Goal: Transaction & Acquisition: Purchase product/service

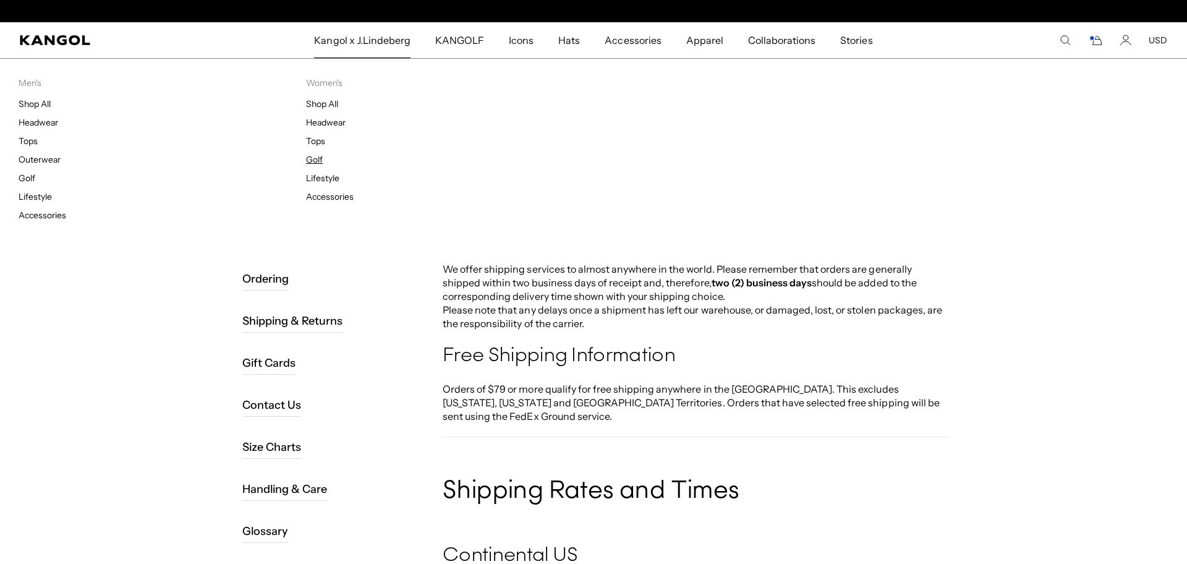
scroll to position [0, 255]
click at [317, 161] on link "Golf" at bounding box center [314, 159] width 17 height 11
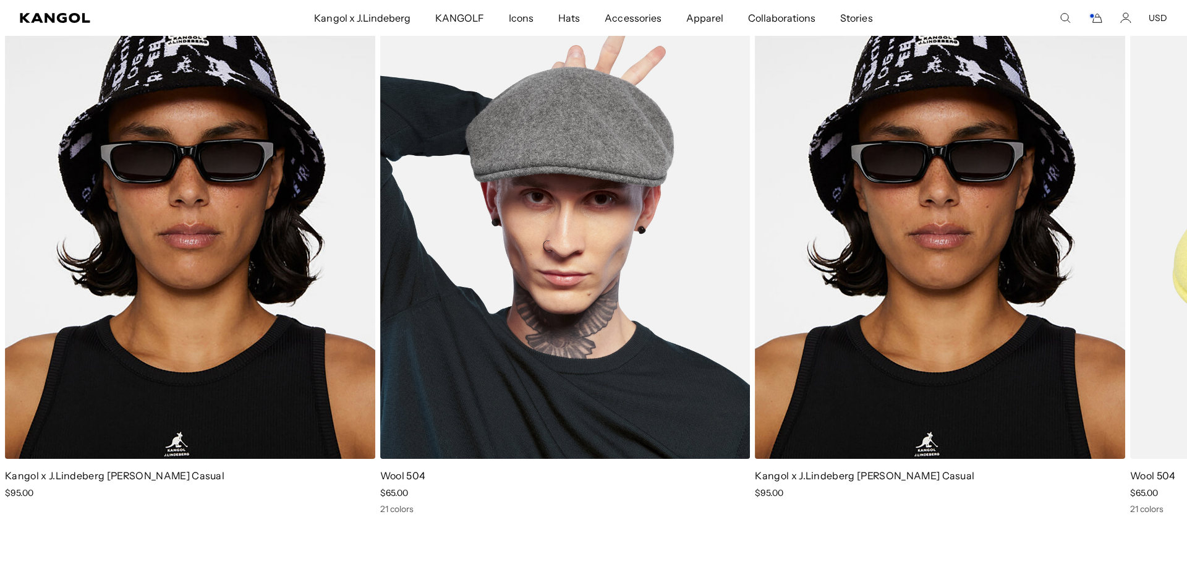
scroll to position [1510, 0]
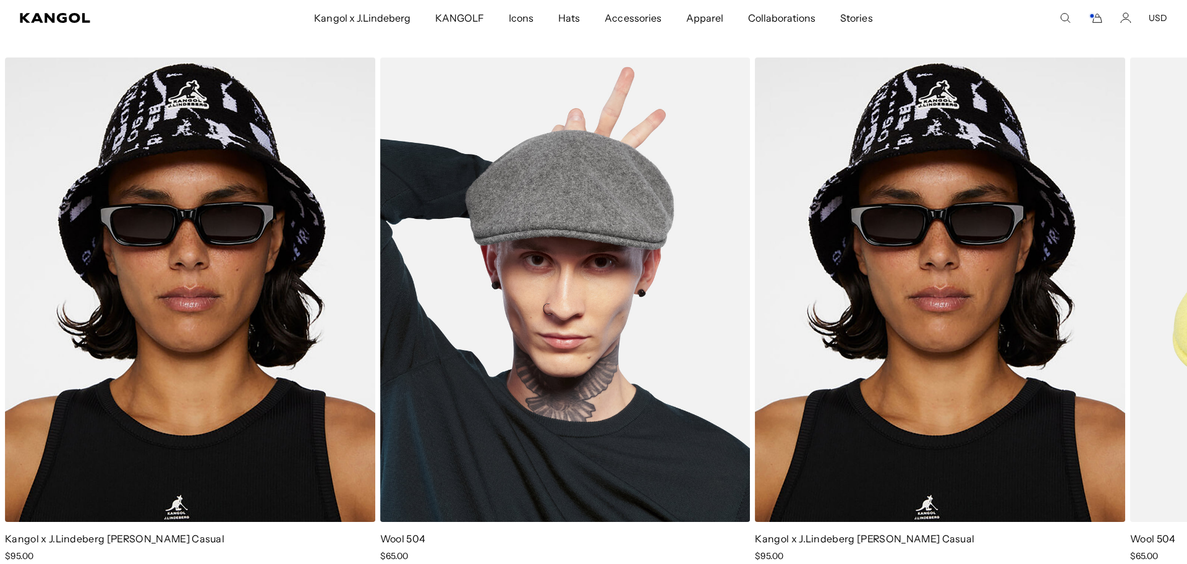
click at [615, 335] on img "2 of 2" at bounding box center [565, 290] width 370 height 465
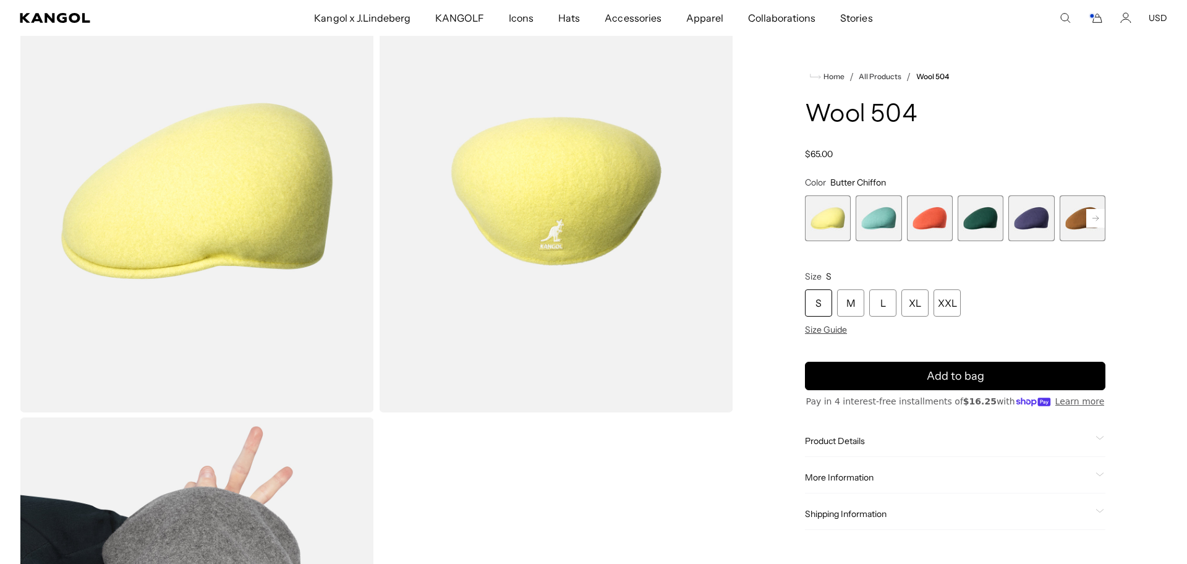
click at [1089, 219] on rect at bounding box center [1095, 218] width 19 height 19
click at [1093, 216] on rect at bounding box center [1095, 218] width 19 height 19
click at [1095, 216] on rect at bounding box center [1095, 218] width 19 height 19
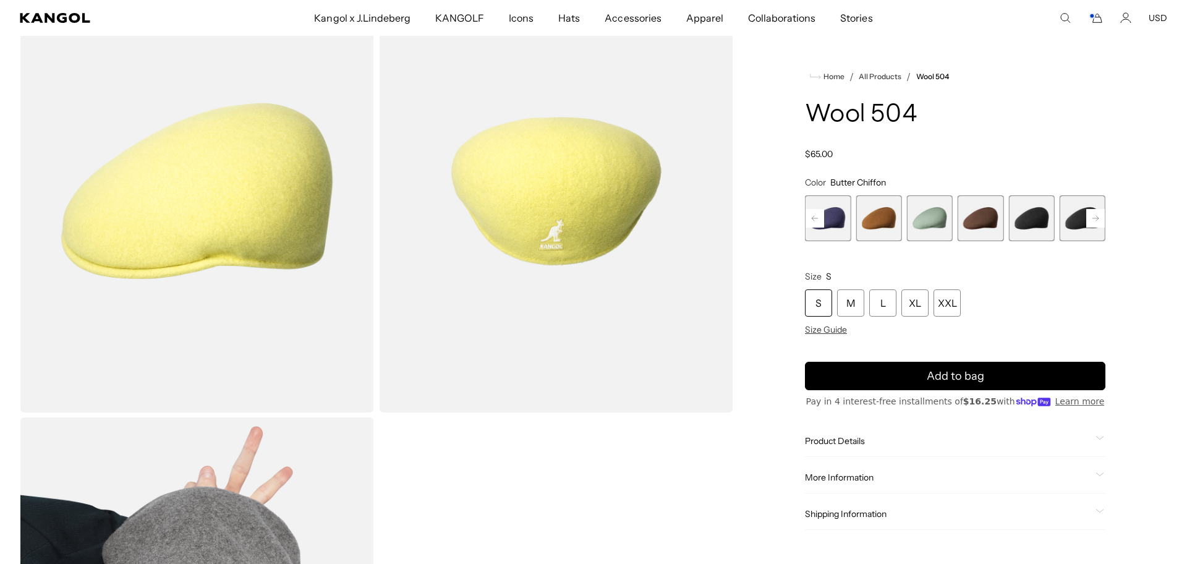
click at [1095, 216] on rect at bounding box center [1095, 218] width 19 height 19
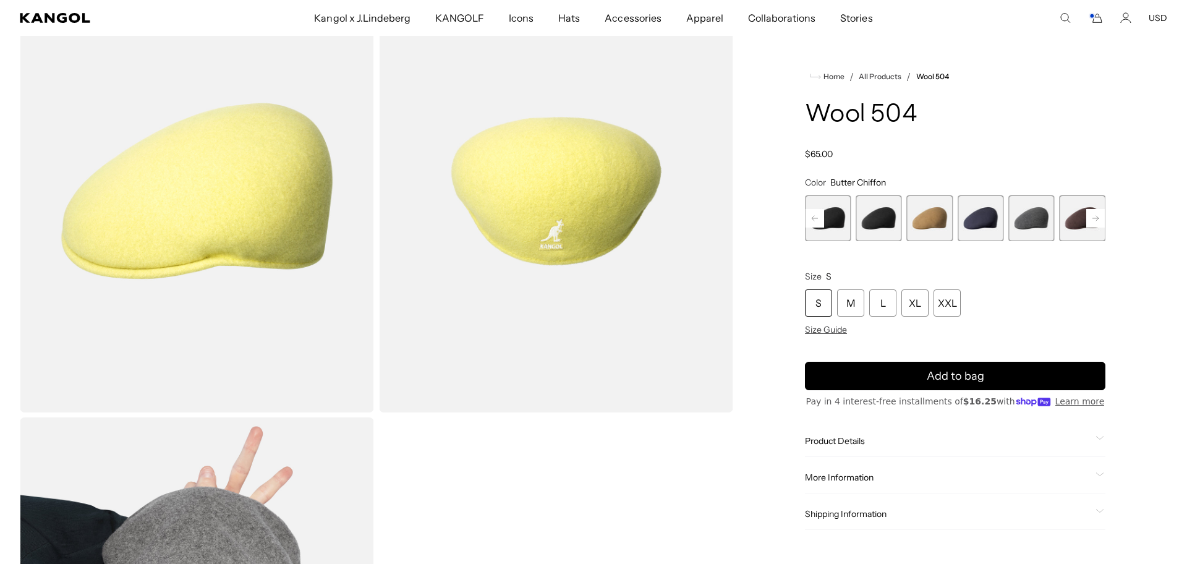
click at [1095, 216] on rect at bounding box center [1095, 218] width 19 height 19
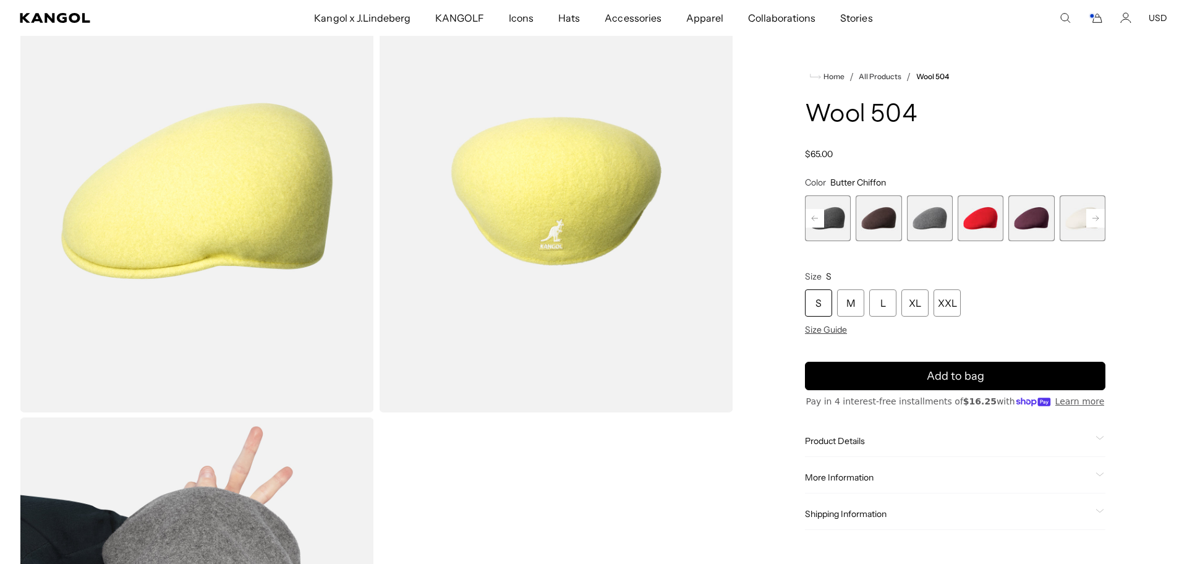
click at [1095, 217] on rect at bounding box center [1095, 218] width 19 height 19
click at [1040, 217] on span "18 of 21" at bounding box center [1031, 218] width 46 height 46
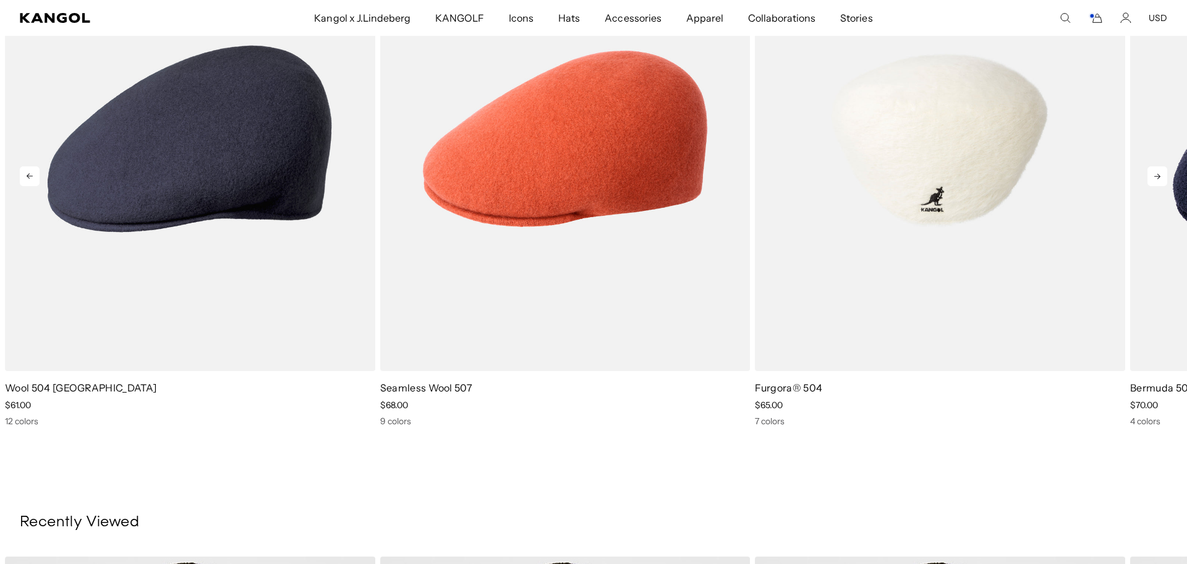
scroll to position [1188, 0]
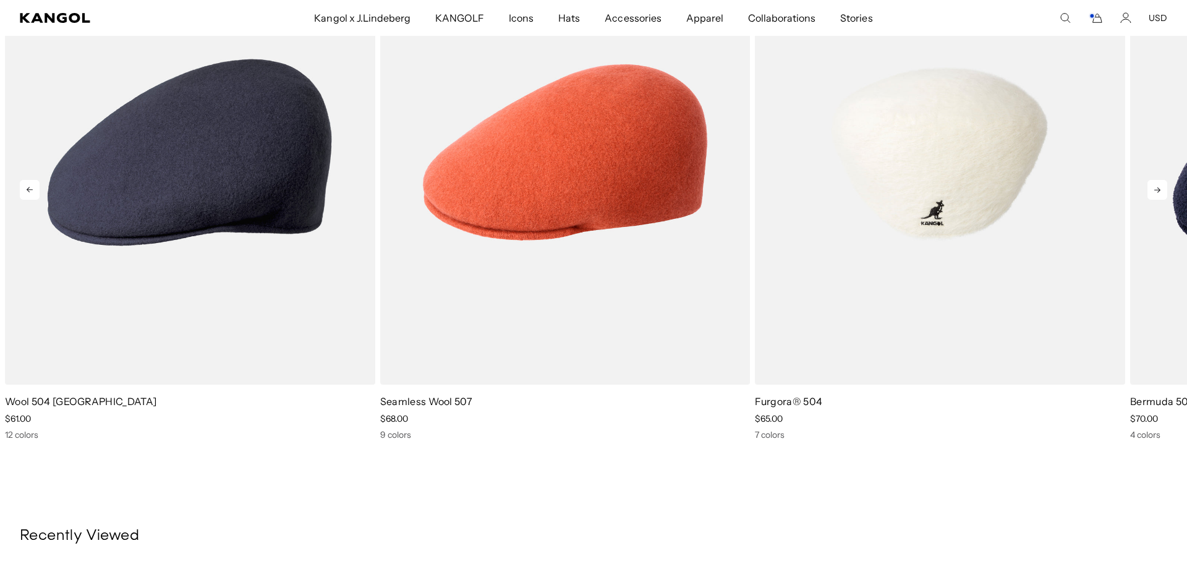
click at [947, 211] on img "3 of 5" at bounding box center [940, 152] width 370 height 465
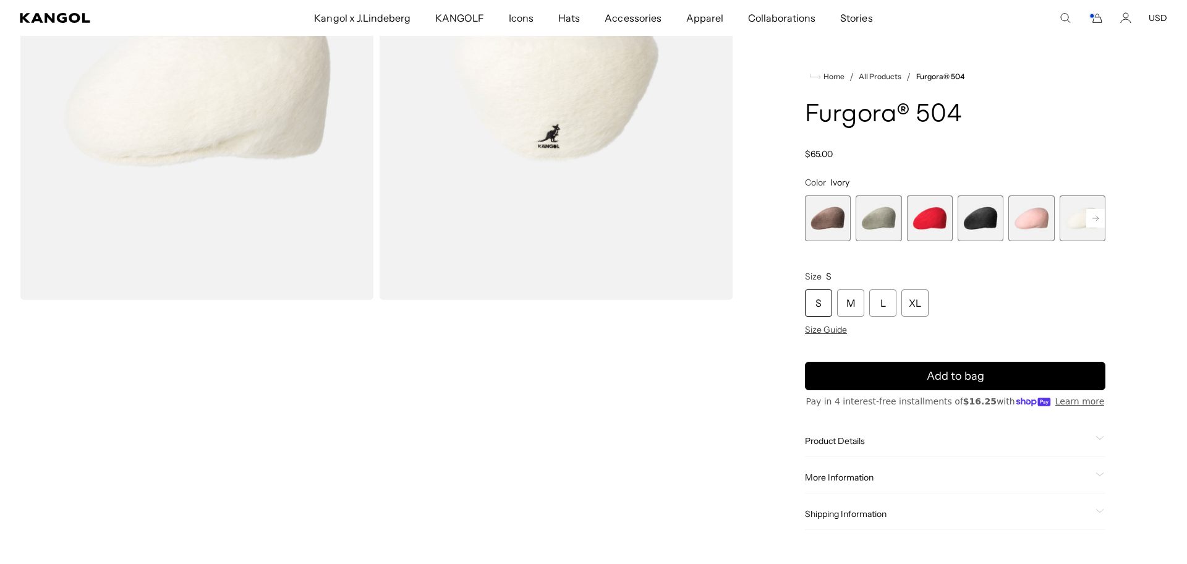
scroll to position [0, 255]
click at [945, 222] on span "3 of 7" at bounding box center [930, 218] width 46 height 46
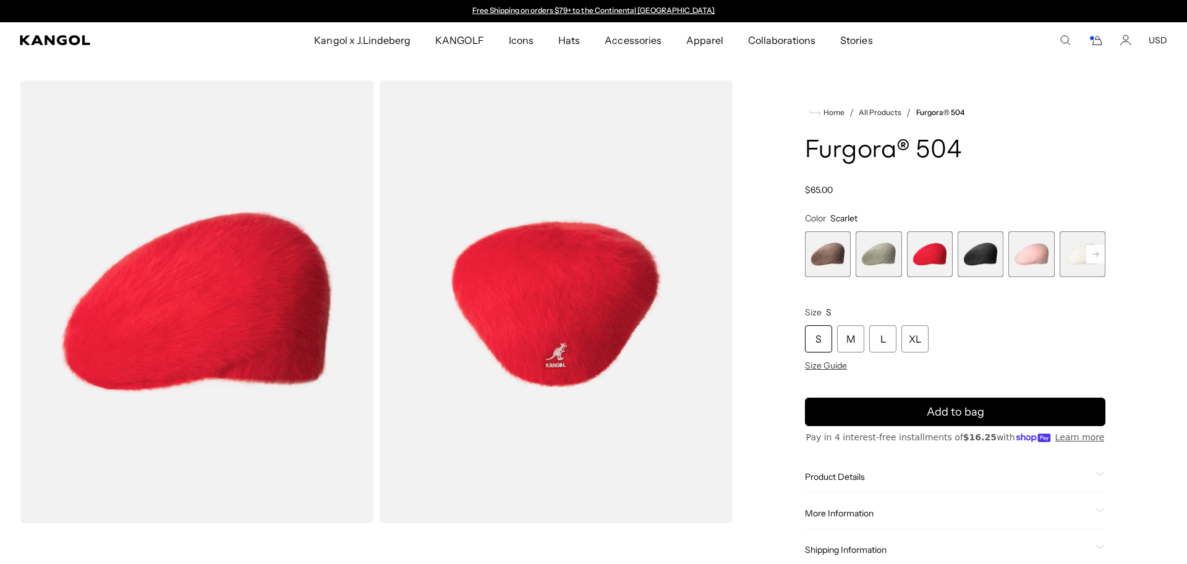
click at [980, 250] on span "4 of 7" at bounding box center [981, 254] width 46 height 46
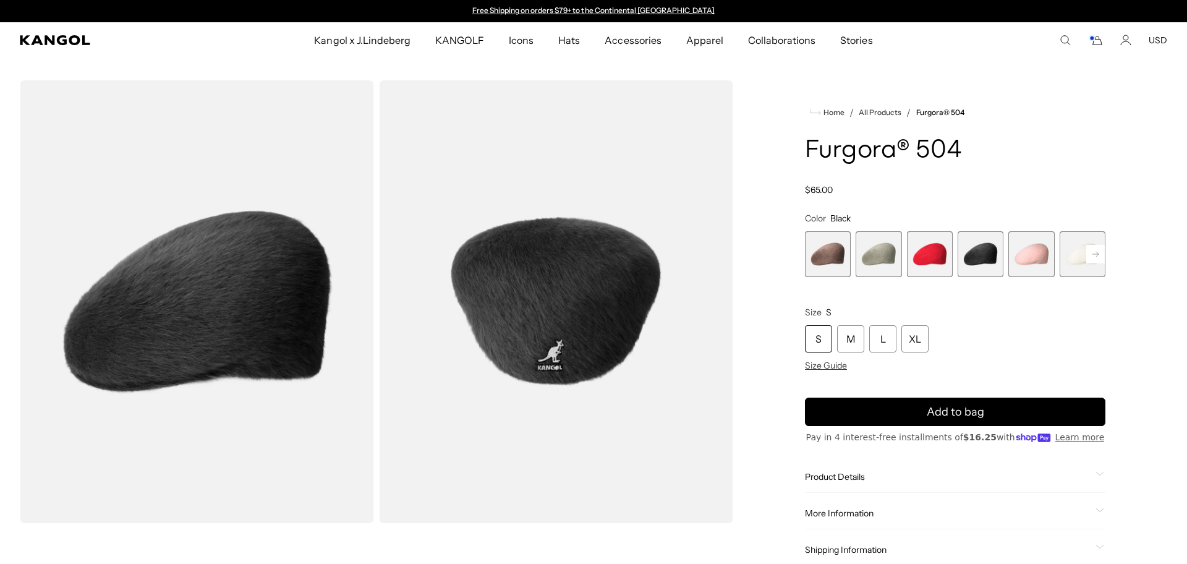
click at [887, 260] on span "2 of 7" at bounding box center [879, 254] width 46 height 46
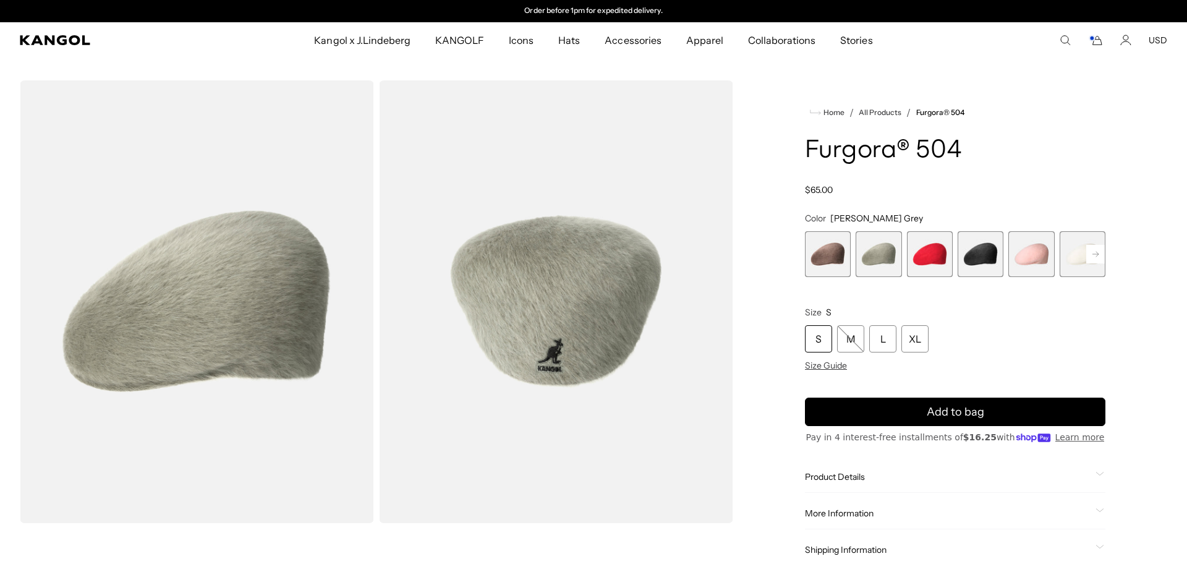
drag, startPoint x: 1028, startPoint y: 258, endPoint x: 974, endPoint y: 256, distance: 53.8
click at [1027, 258] on span "5 of 7" at bounding box center [1031, 254] width 46 height 46
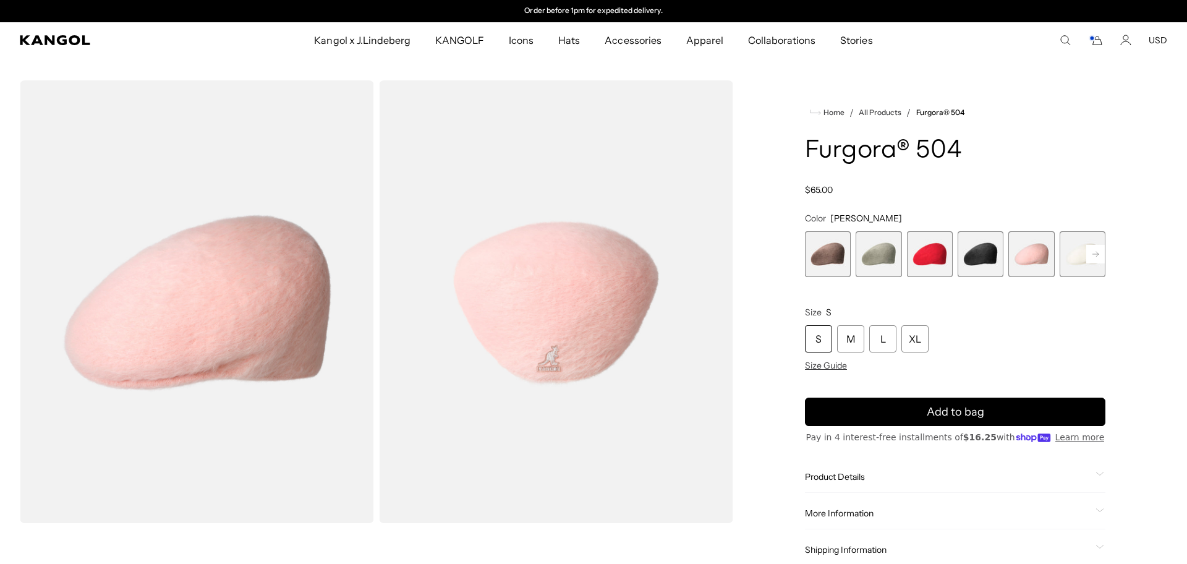
click at [989, 255] on span "4 of 7" at bounding box center [981, 254] width 46 height 46
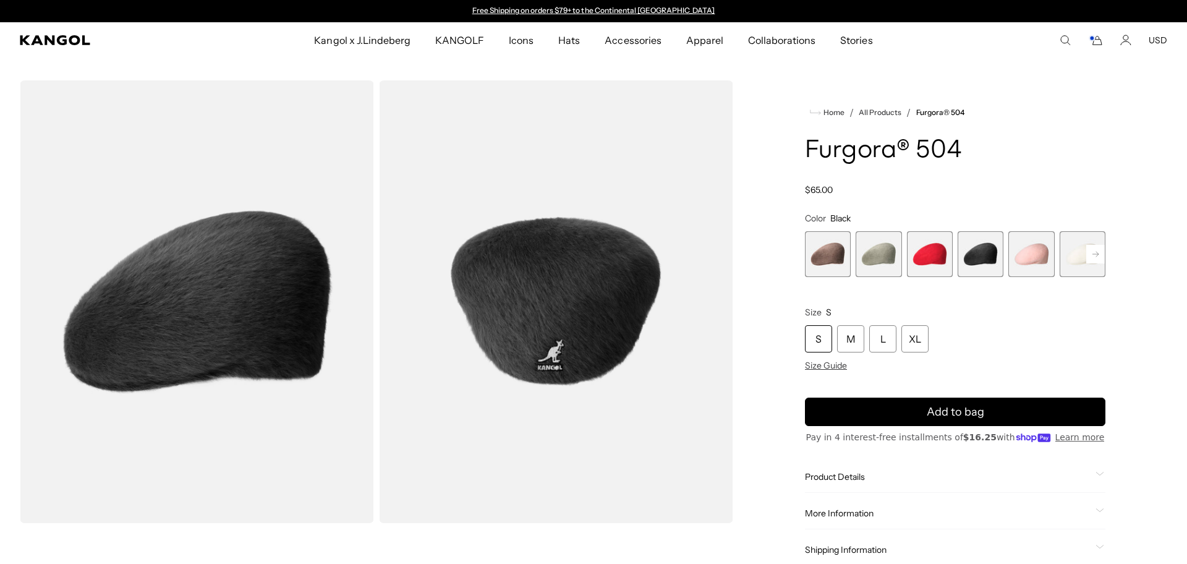
click at [932, 255] on span "3 of 7" at bounding box center [930, 254] width 46 height 46
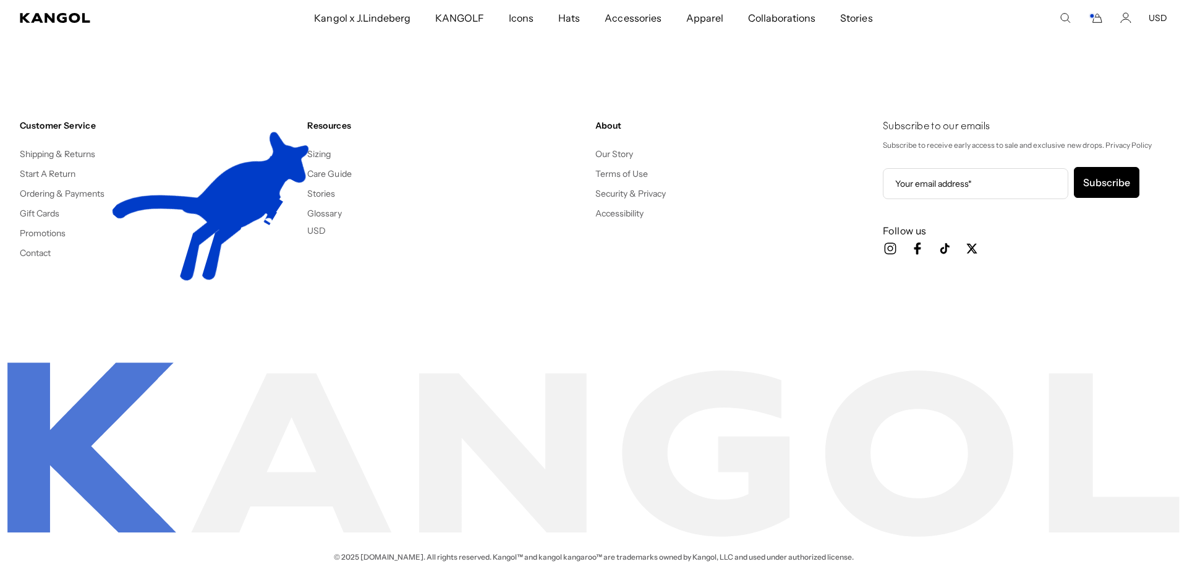
scroll to position [2245, 0]
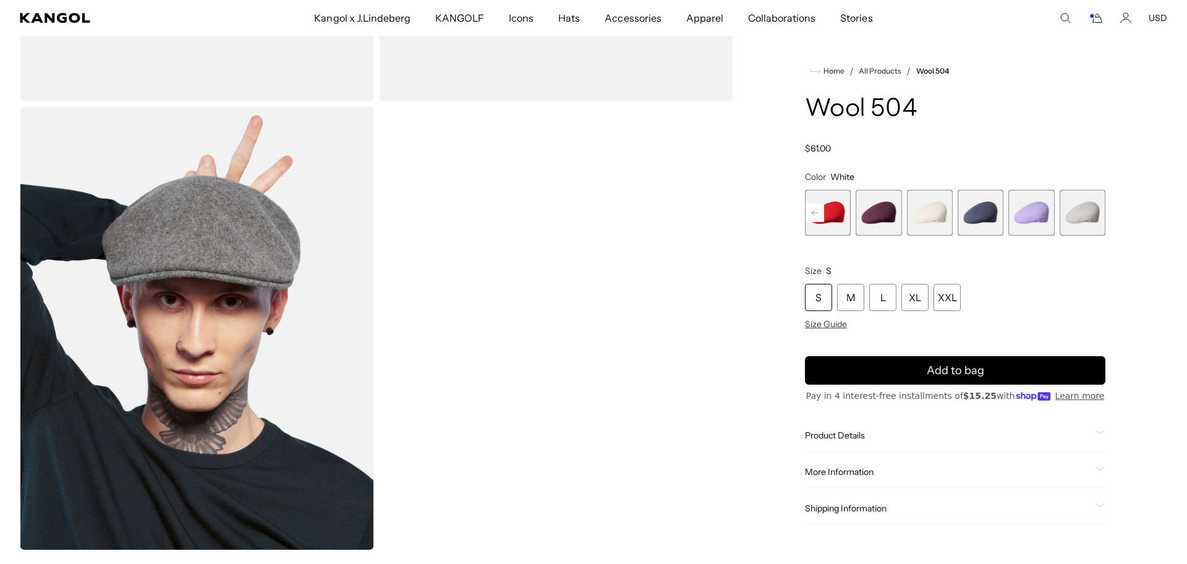
click at [885, 214] on span "17 of 21" at bounding box center [879, 213] width 46 height 46
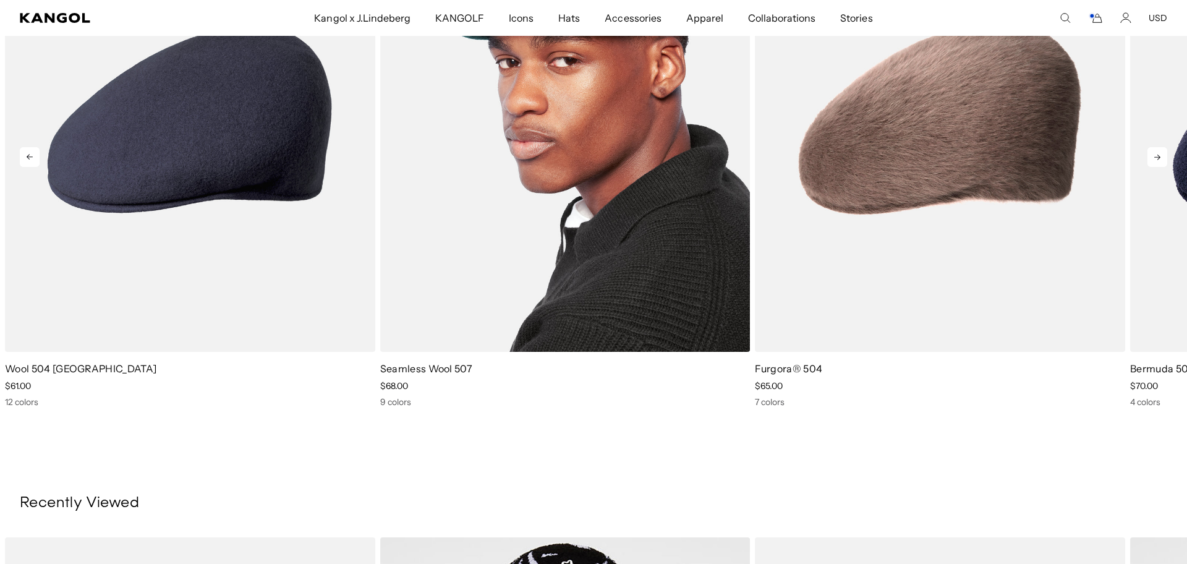
scroll to position [1240, 0]
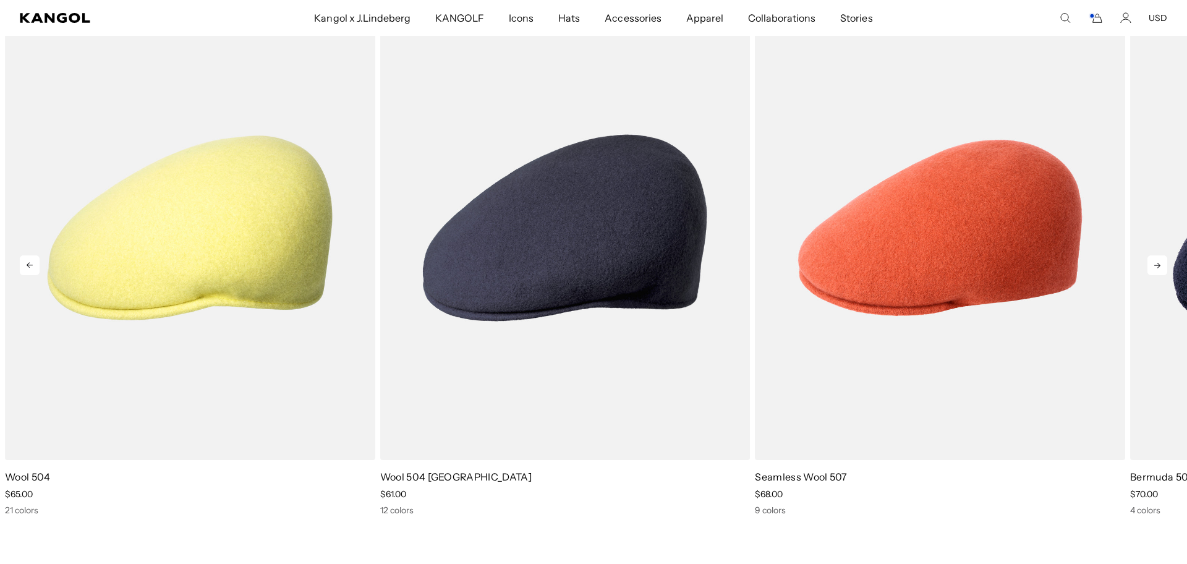
click at [1157, 265] on icon at bounding box center [1158, 265] width 20 height 20
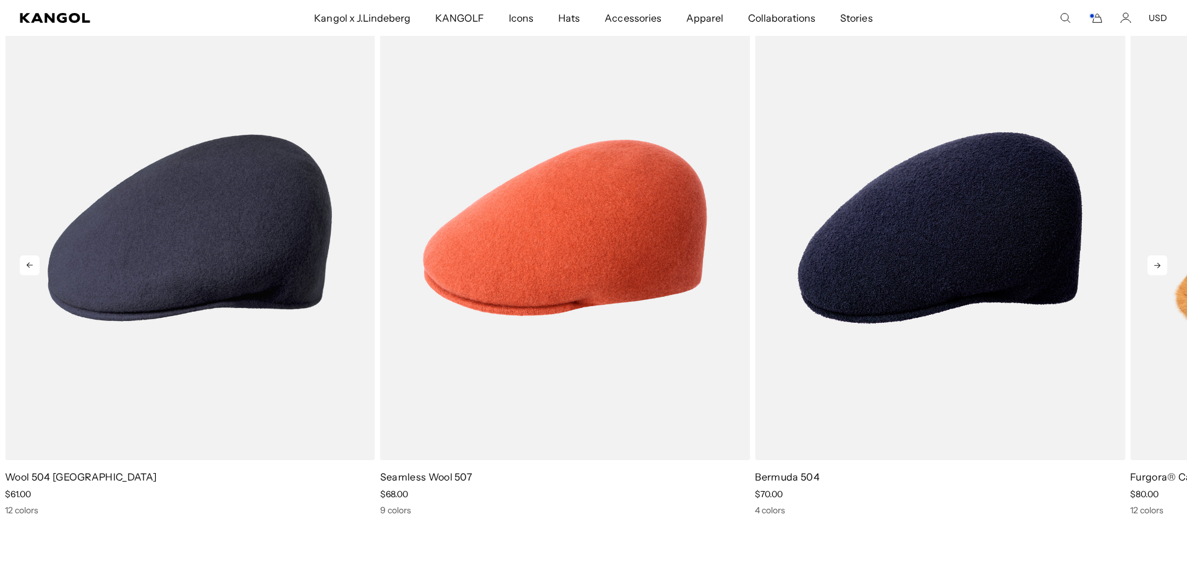
click at [1157, 265] on icon at bounding box center [1158, 265] width 20 height 20
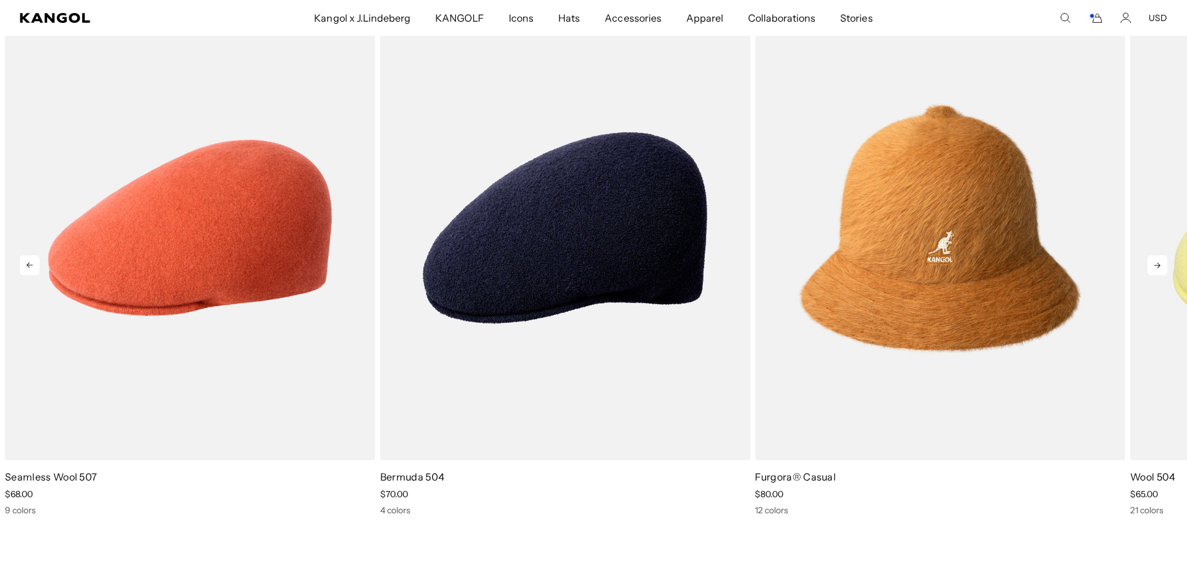
scroll to position [0, 255]
click at [1157, 265] on icon at bounding box center [1158, 265] width 20 height 20
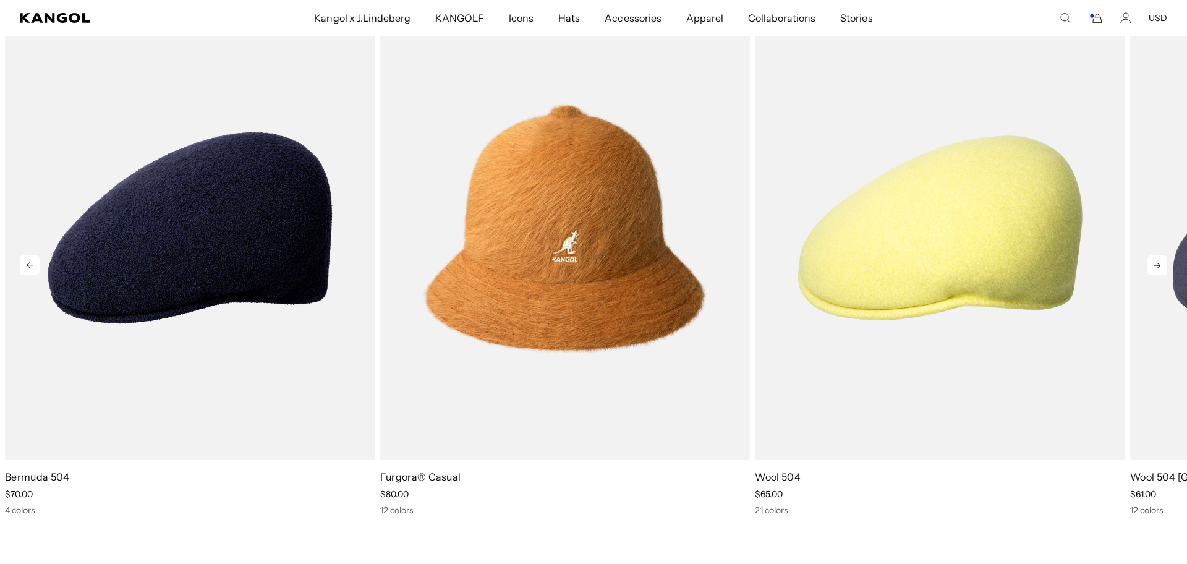
click at [1157, 265] on icon at bounding box center [1158, 265] width 20 height 20
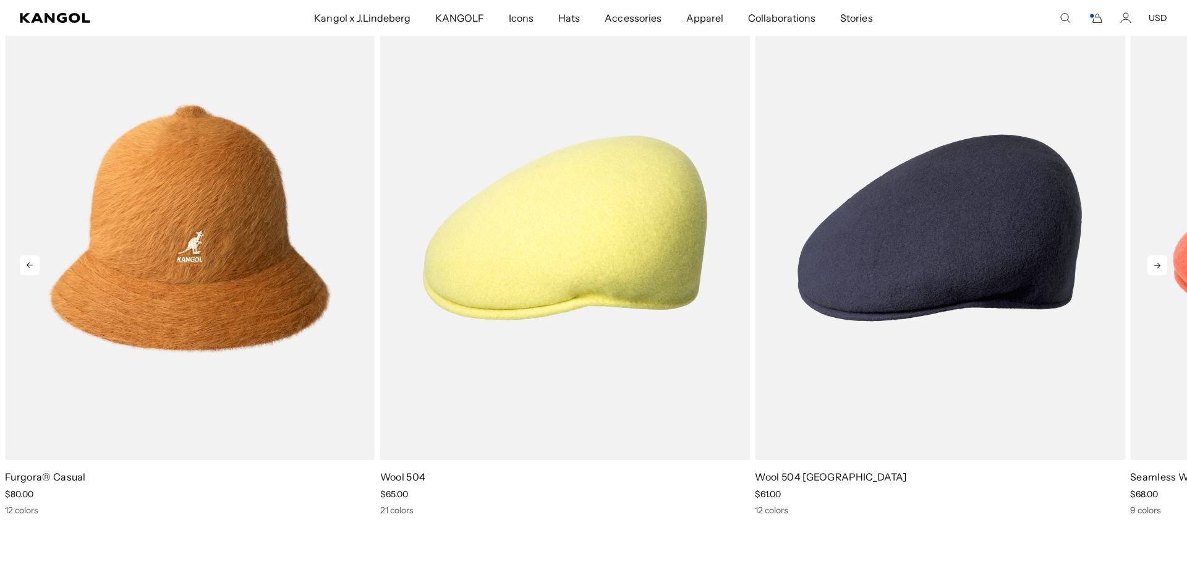
click at [1157, 265] on icon at bounding box center [1158, 265] width 20 height 20
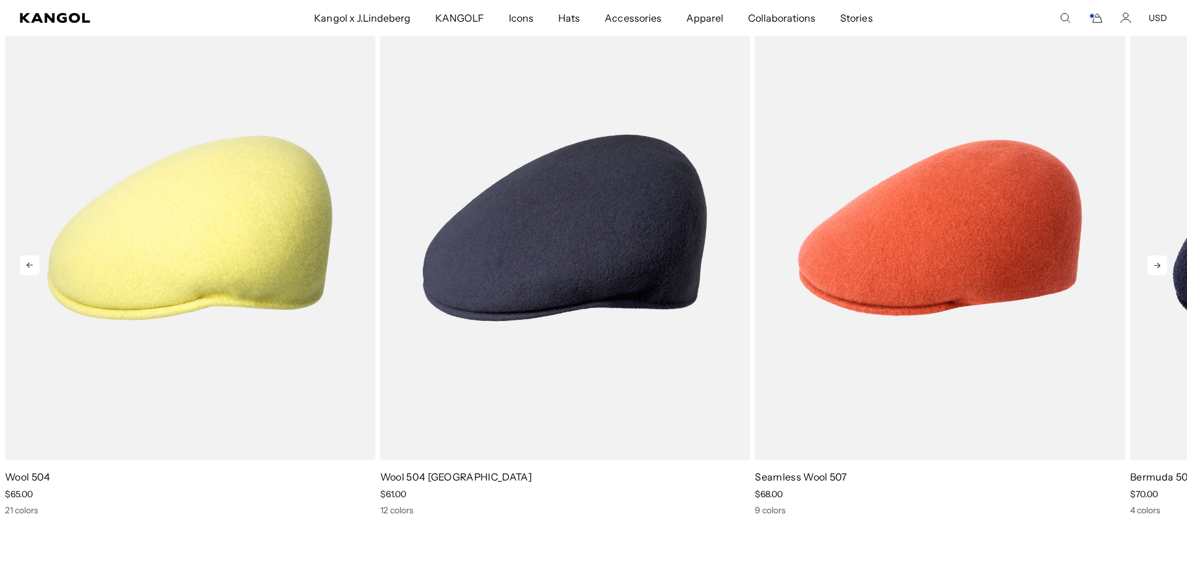
scroll to position [0, 0]
click at [1157, 265] on icon at bounding box center [1158, 265] width 20 height 20
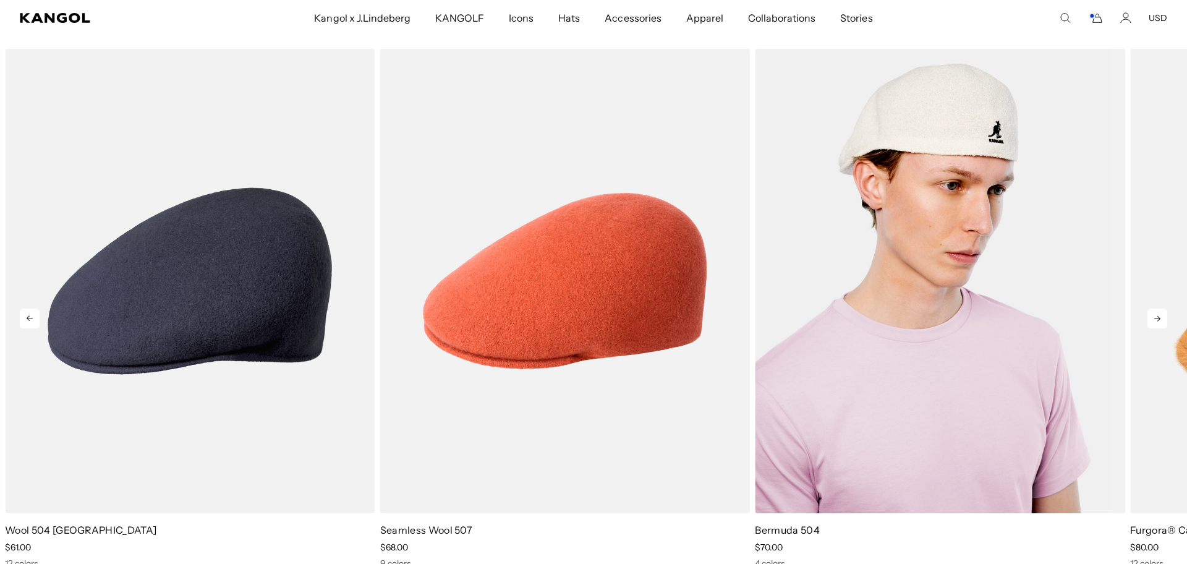
scroll to position [1037, 0]
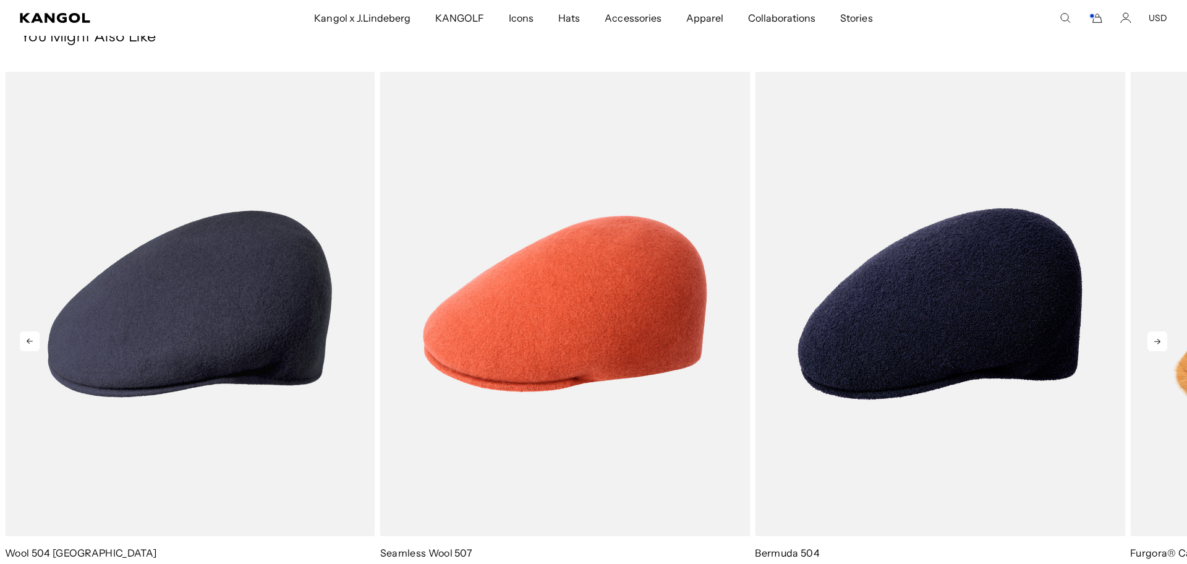
click at [1158, 338] on icon at bounding box center [1158, 341] width 20 height 20
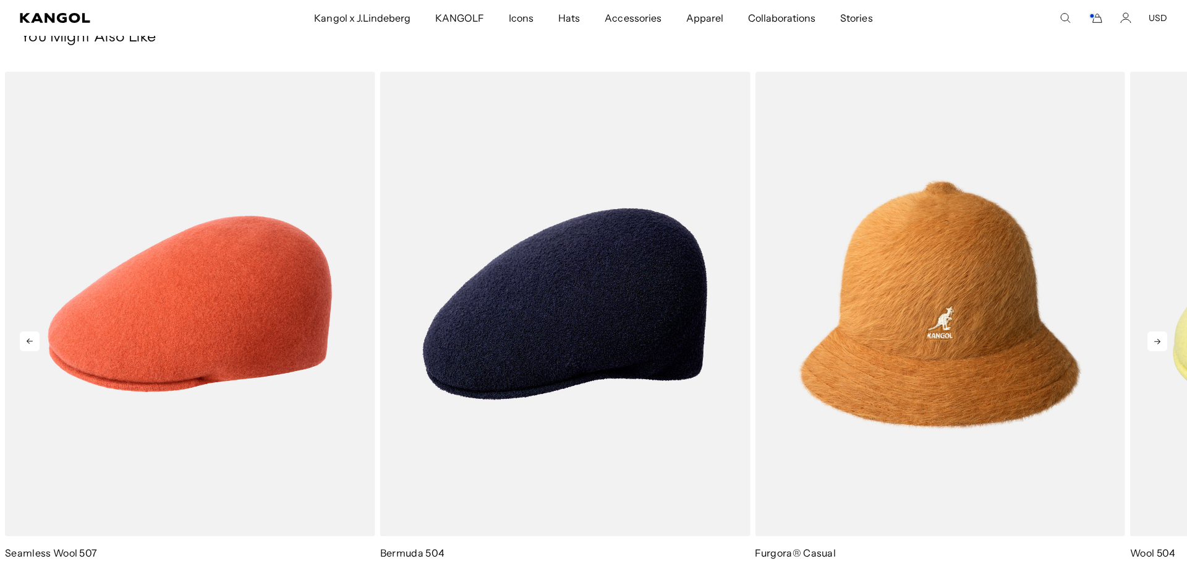
scroll to position [0, 0]
click at [1157, 340] on icon at bounding box center [1158, 341] width 20 height 20
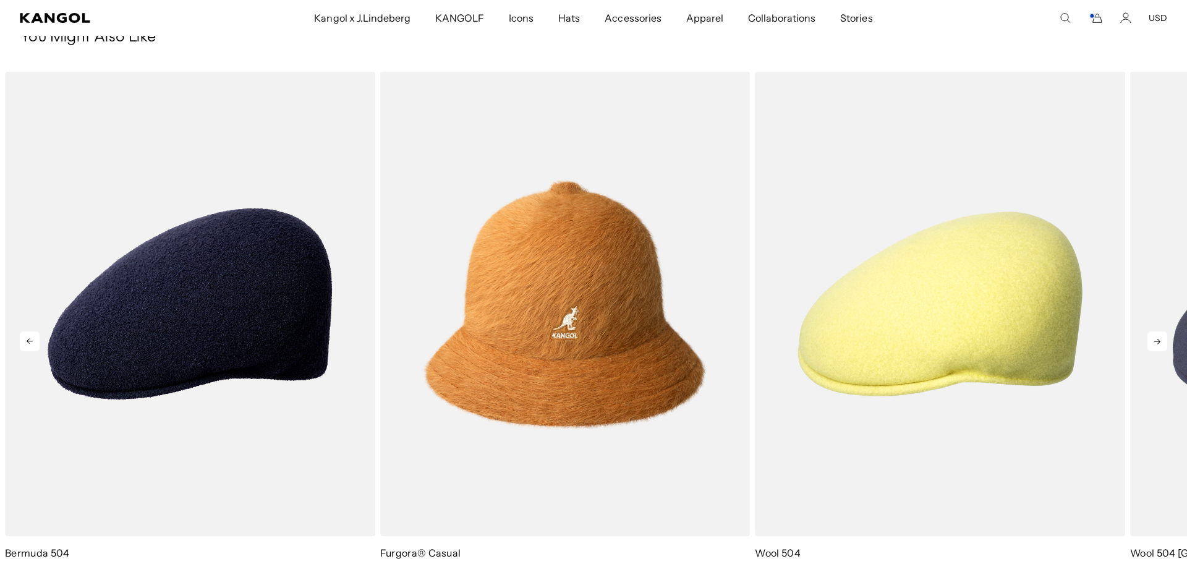
click at [1157, 340] on icon at bounding box center [1158, 341] width 20 height 20
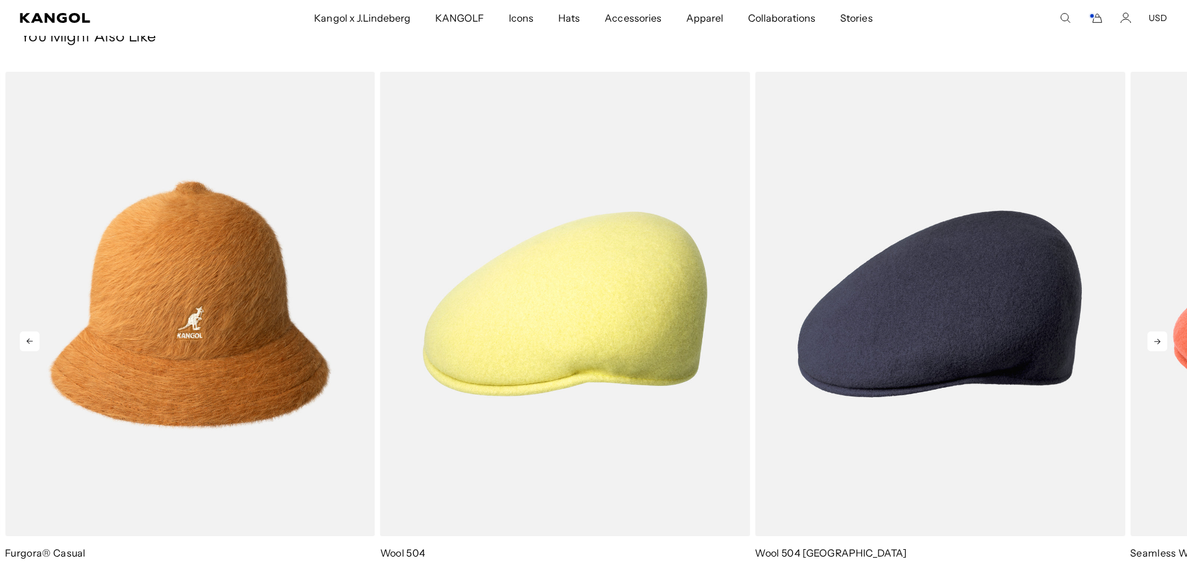
click at [1157, 340] on icon at bounding box center [1158, 341] width 20 height 20
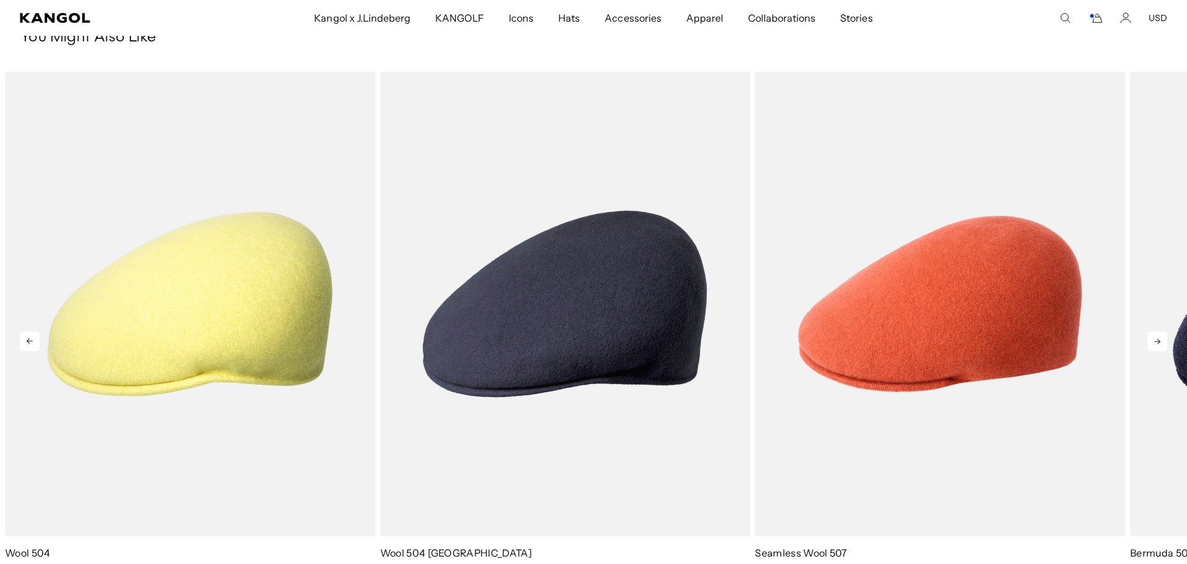
scroll to position [0, 255]
click at [1157, 340] on icon at bounding box center [1158, 341] width 20 height 20
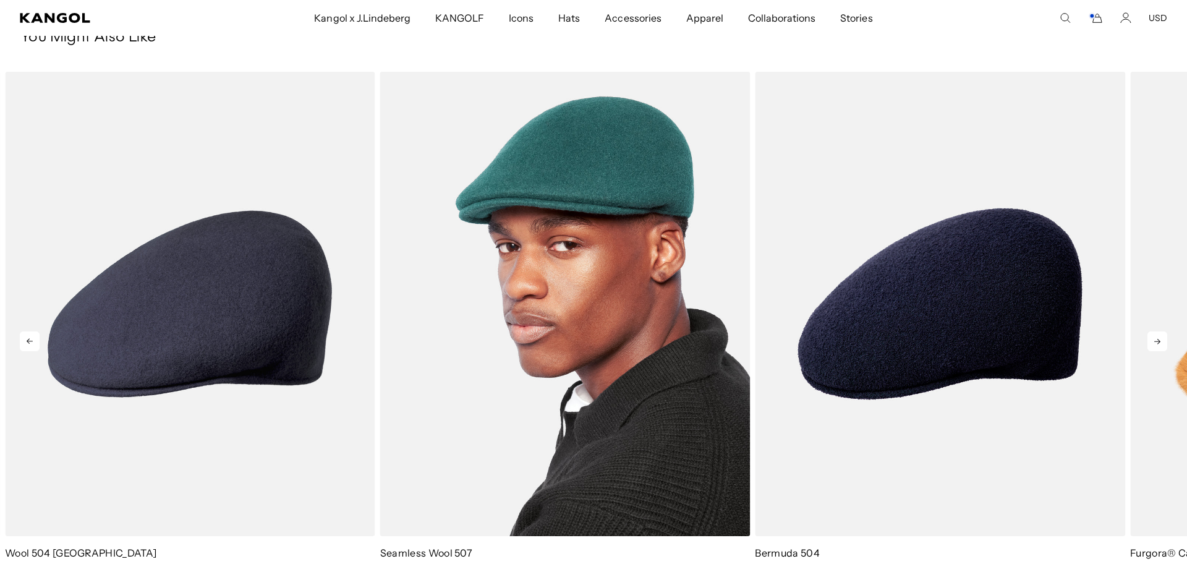
click at [625, 284] on img "3 of 5" at bounding box center [565, 304] width 370 height 465
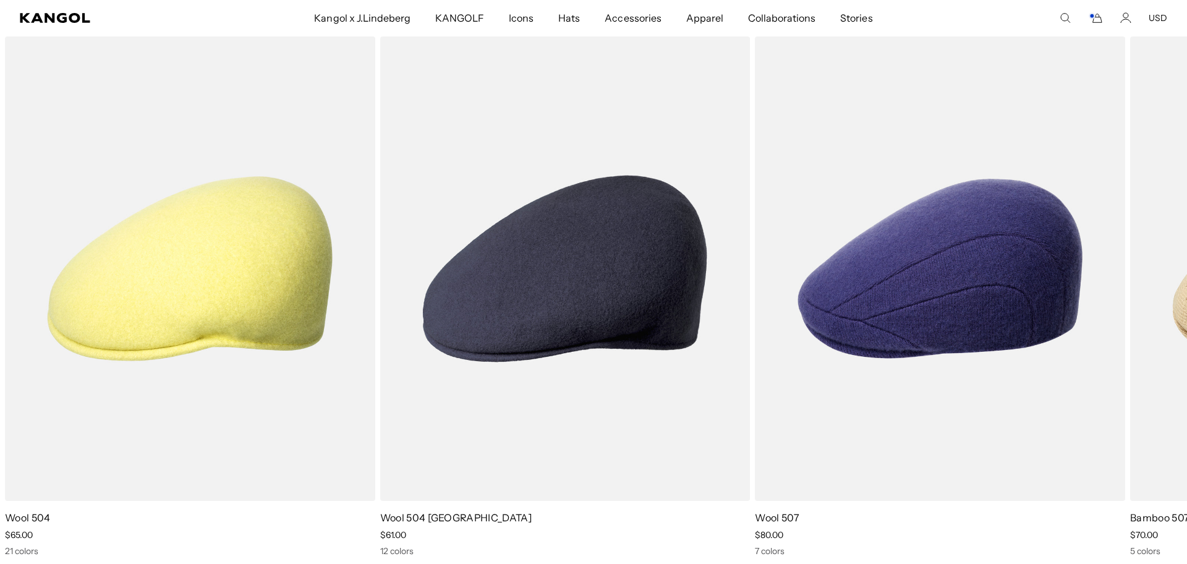
scroll to position [1530, 0]
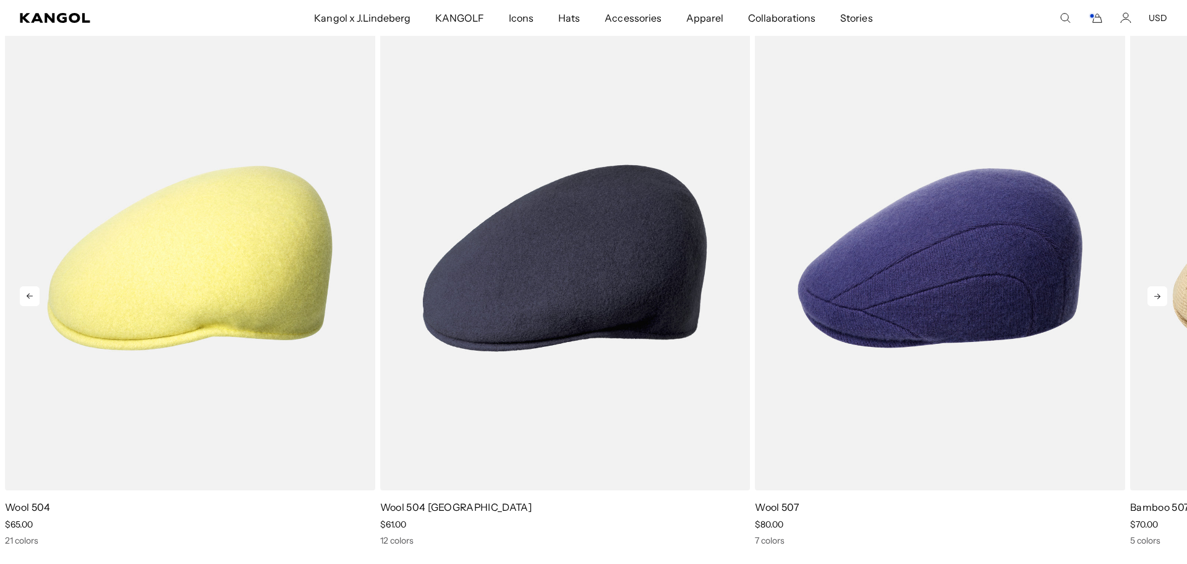
click at [1166, 299] on icon at bounding box center [1158, 296] width 20 height 20
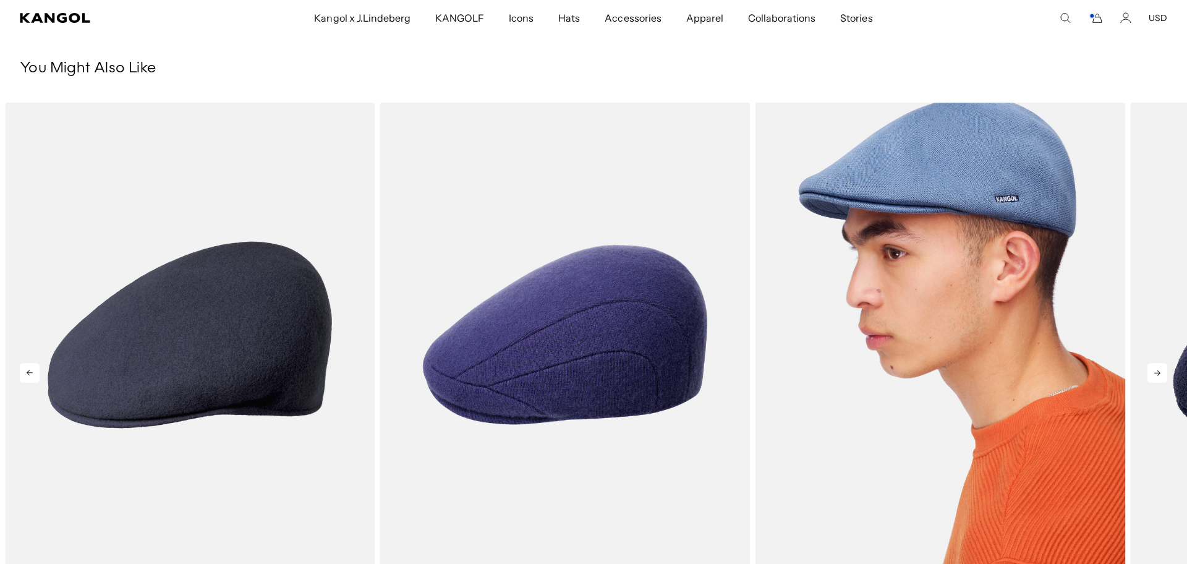
scroll to position [1439, 0]
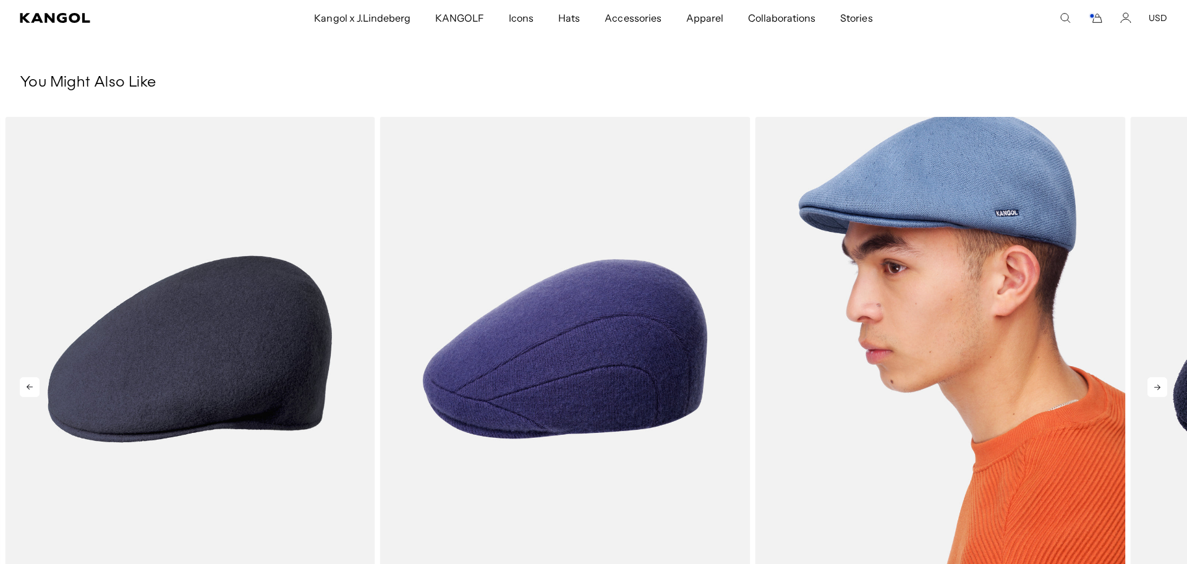
click at [979, 297] on img "4 of 5" at bounding box center [940, 349] width 370 height 465
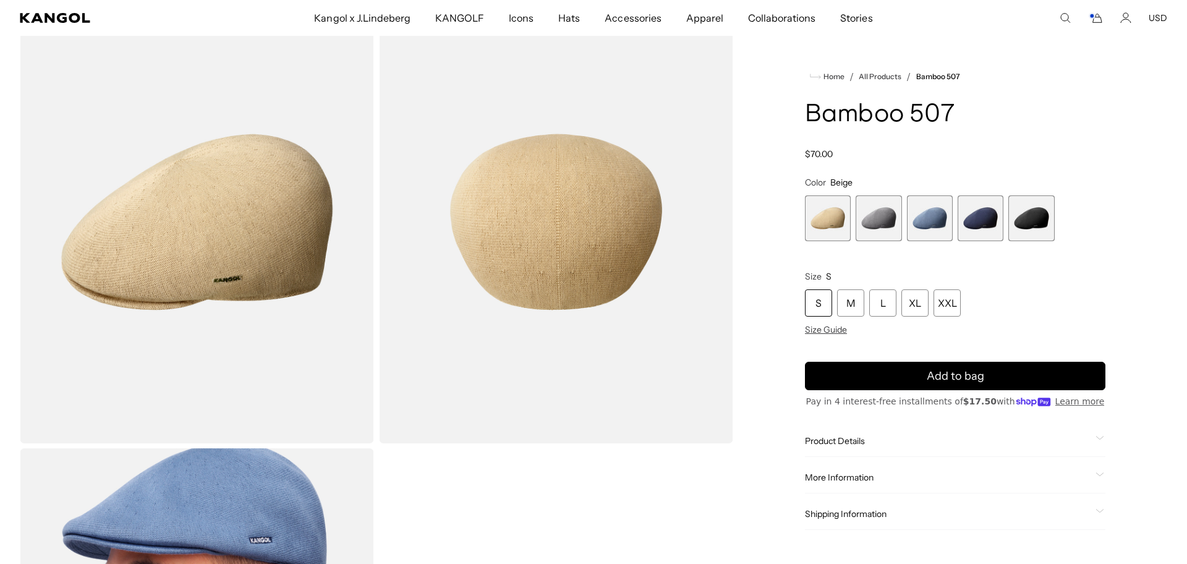
scroll to position [171, 0]
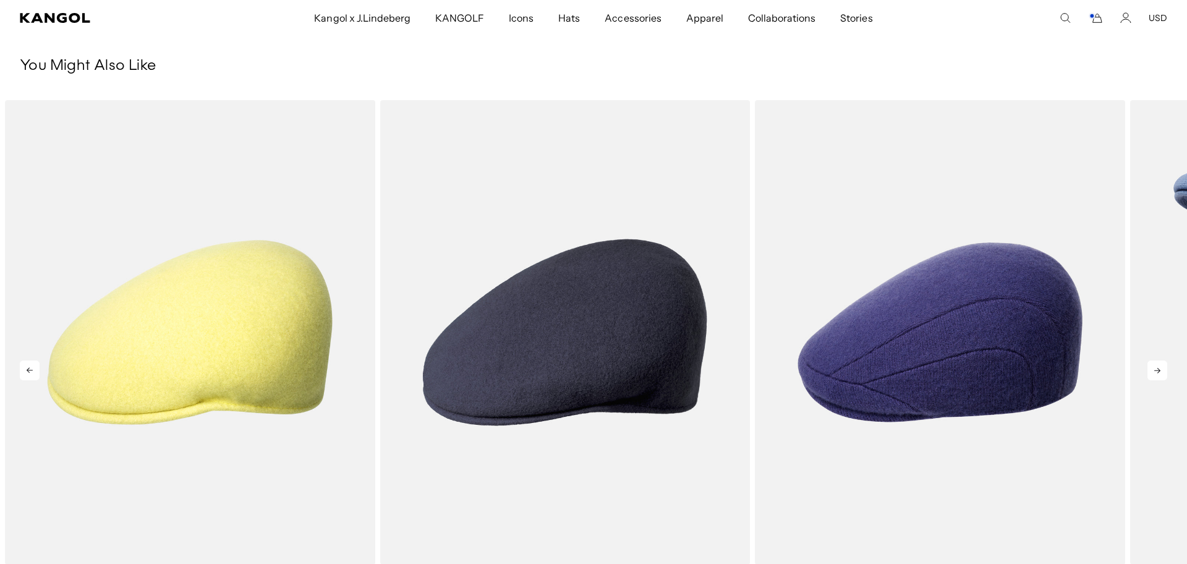
scroll to position [1456, 0]
click at [1154, 371] on icon at bounding box center [1158, 370] width 20 height 20
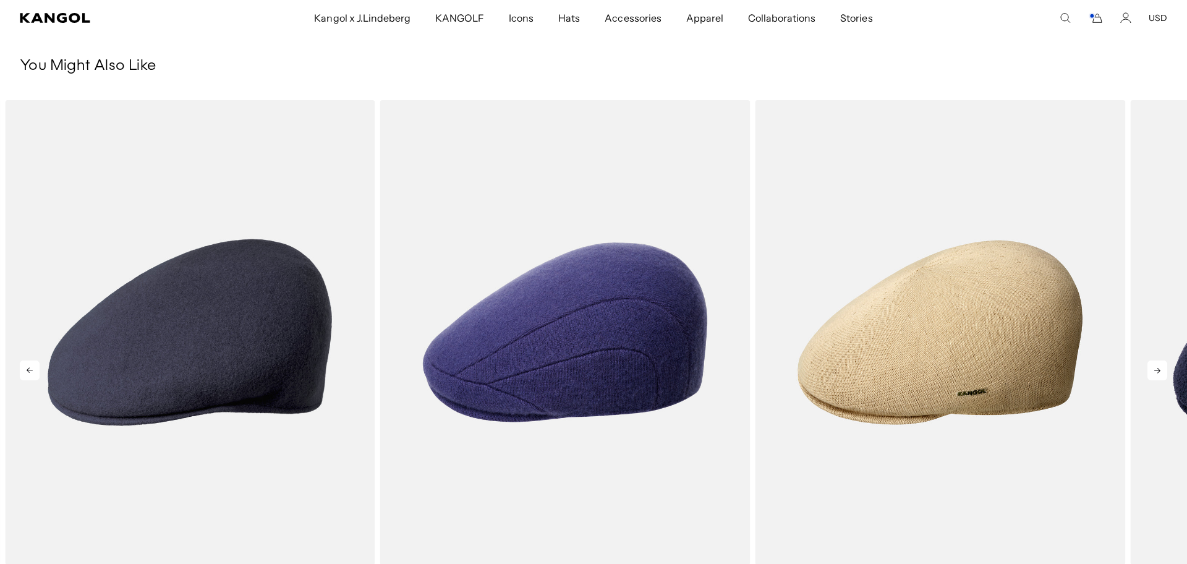
click at [1154, 371] on icon at bounding box center [1158, 370] width 20 height 20
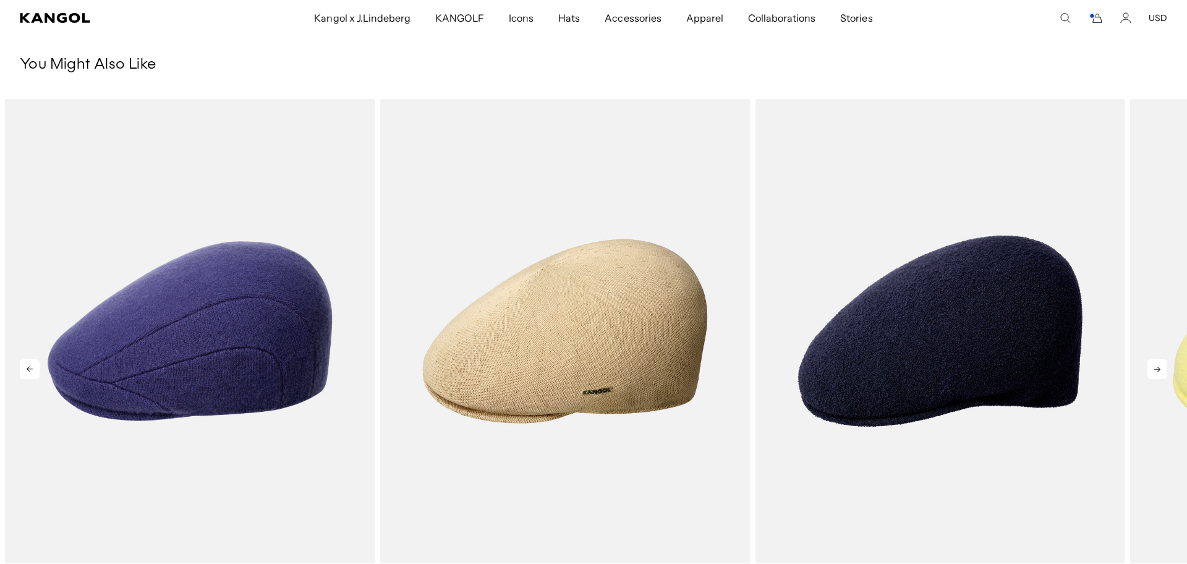
scroll to position [0, 0]
click at [1154, 371] on icon at bounding box center [1158, 369] width 20 height 20
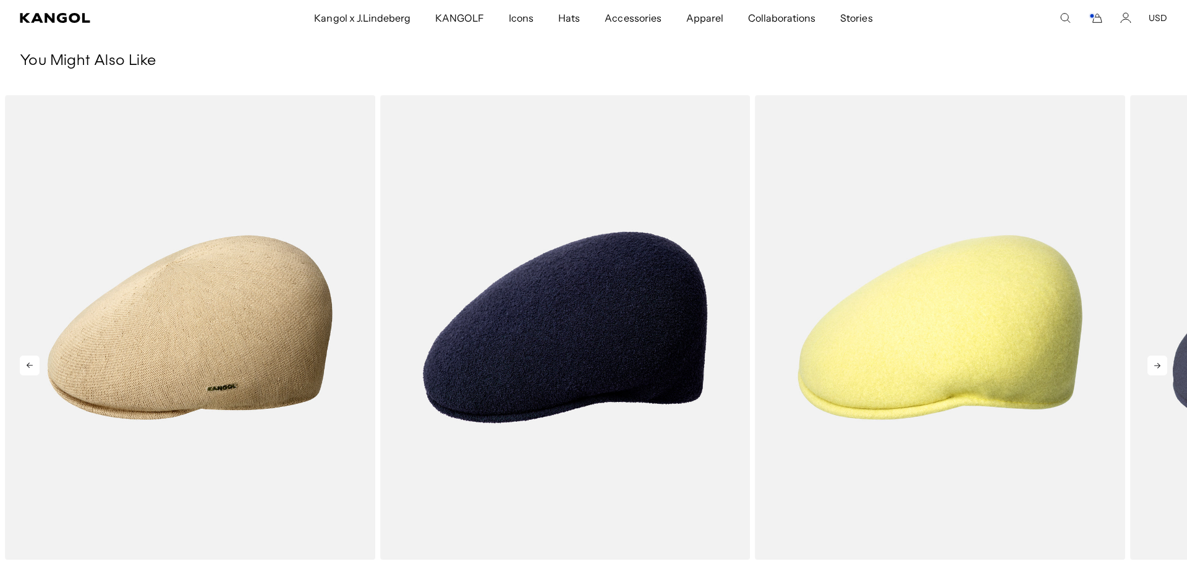
click at [1154, 371] on icon at bounding box center [1158, 366] width 20 height 20
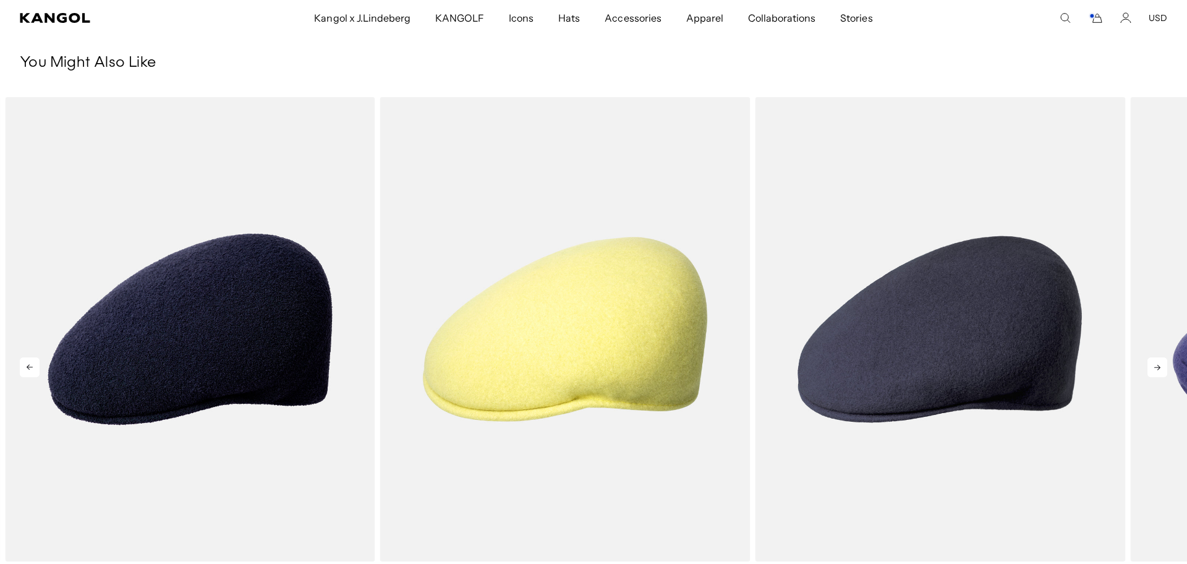
click at [1154, 371] on icon at bounding box center [1158, 367] width 20 height 20
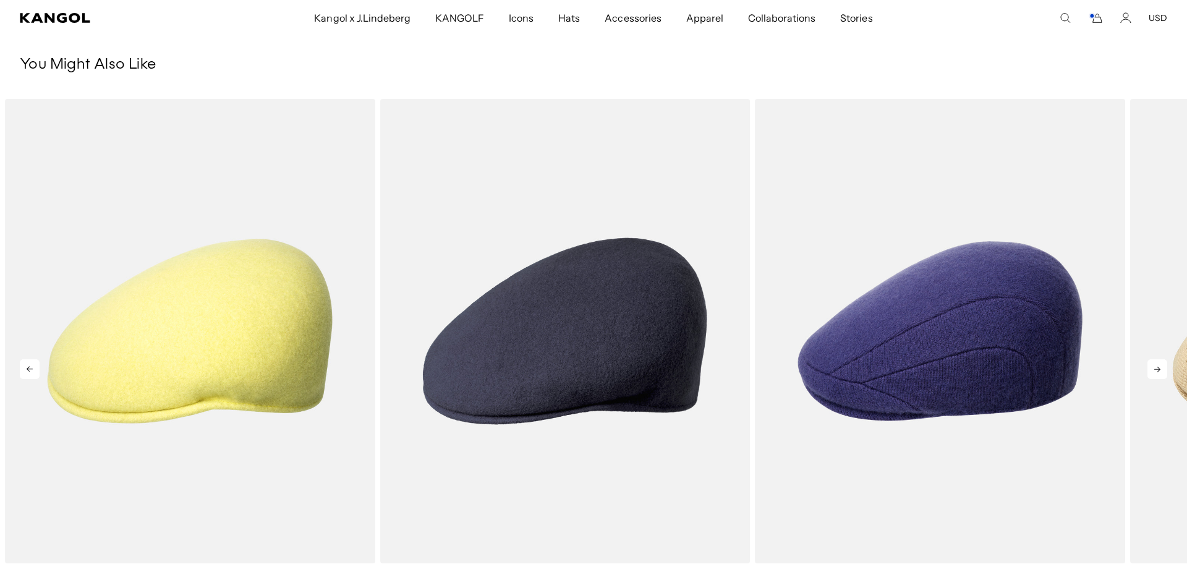
click at [1154, 371] on icon at bounding box center [1158, 369] width 20 height 20
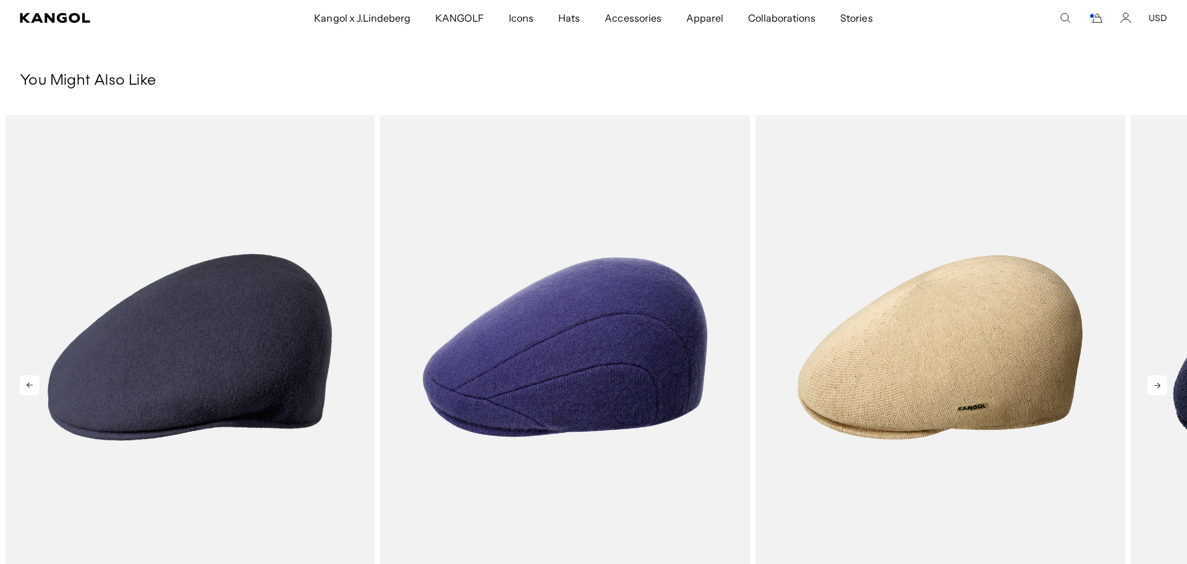
scroll to position [0, 0]
click at [1149, 388] on icon at bounding box center [1158, 385] width 20 height 20
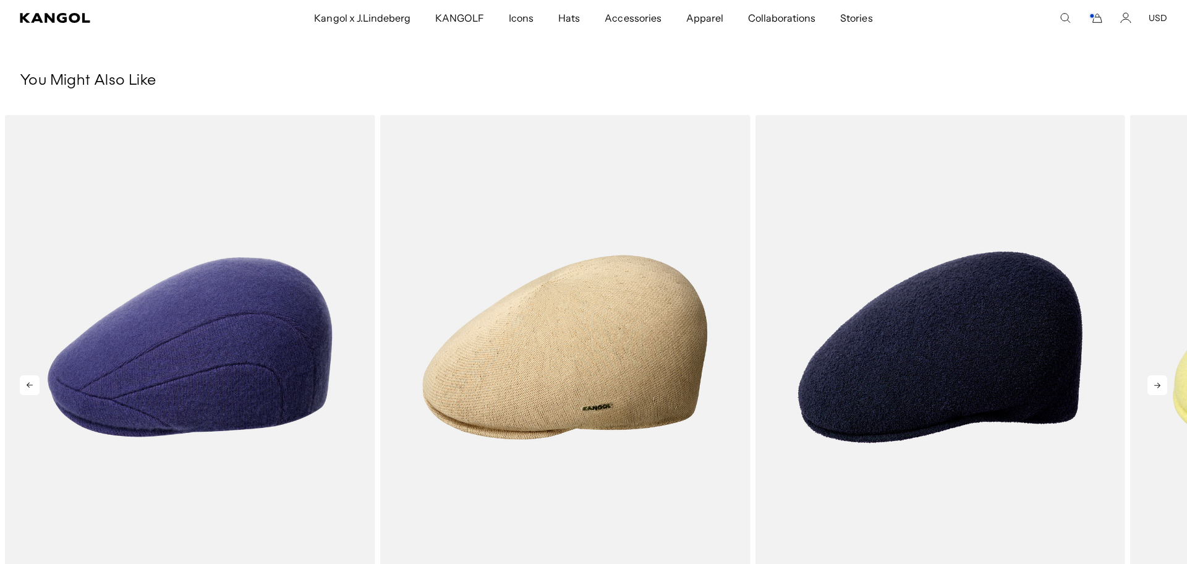
click at [1149, 388] on icon at bounding box center [1158, 385] width 20 height 20
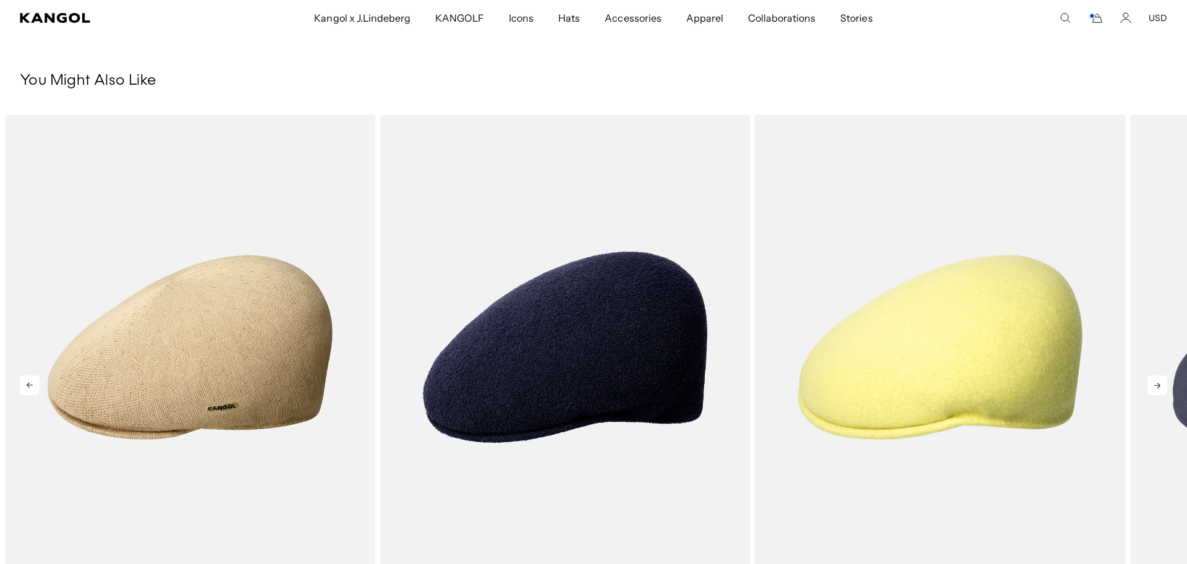
click at [1149, 388] on icon at bounding box center [1158, 385] width 20 height 20
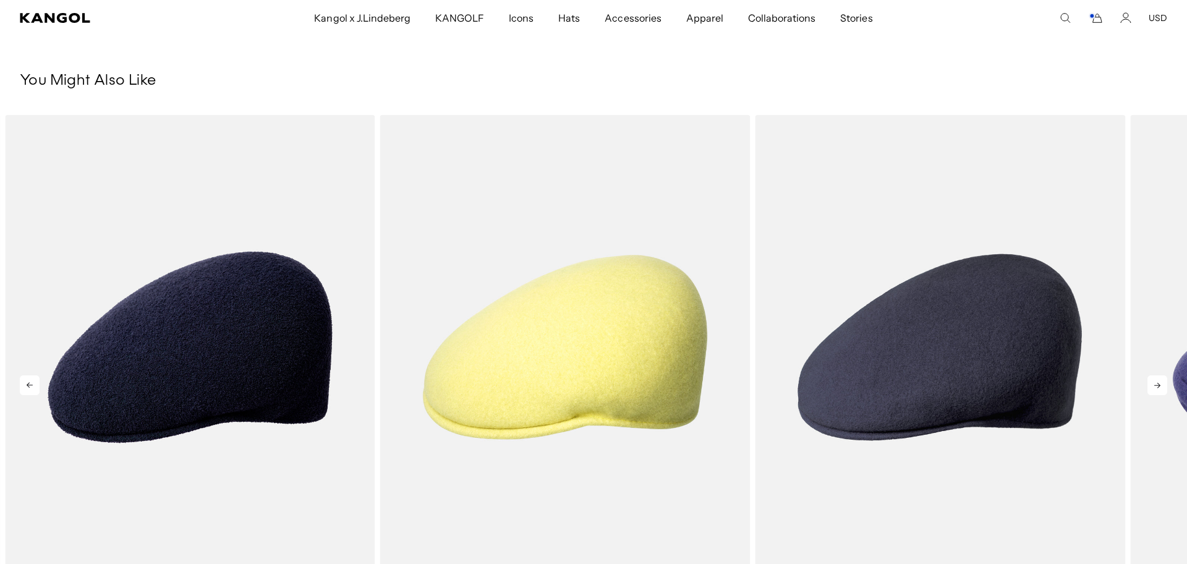
click at [1149, 387] on icon at bounding box center [1158, 385] width 20 height 20
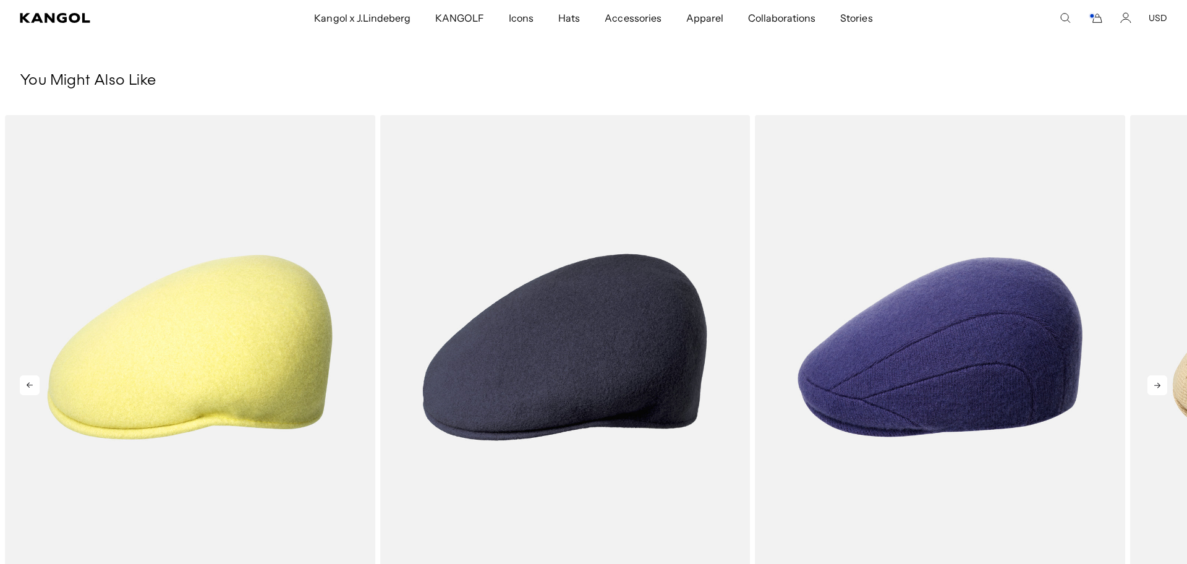
scroll to position [0, 255]
click at [1149, 387] on icon at bounding box center [1158, 385] width 20 height 20
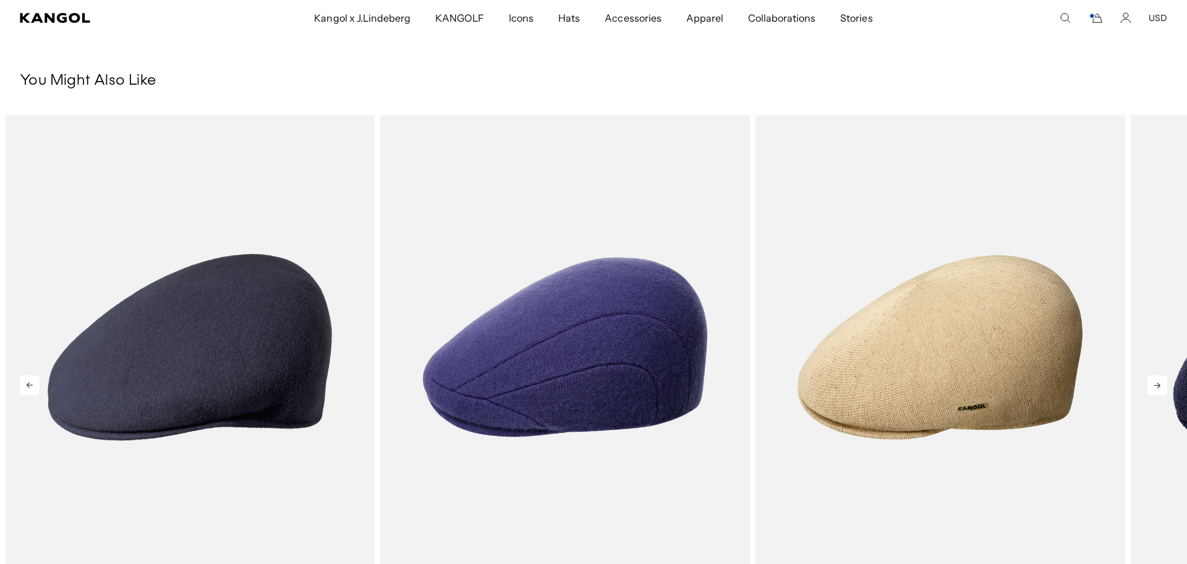
click at [1149, 387] on icon at bounding box center [1158, 385] width 20 height 20
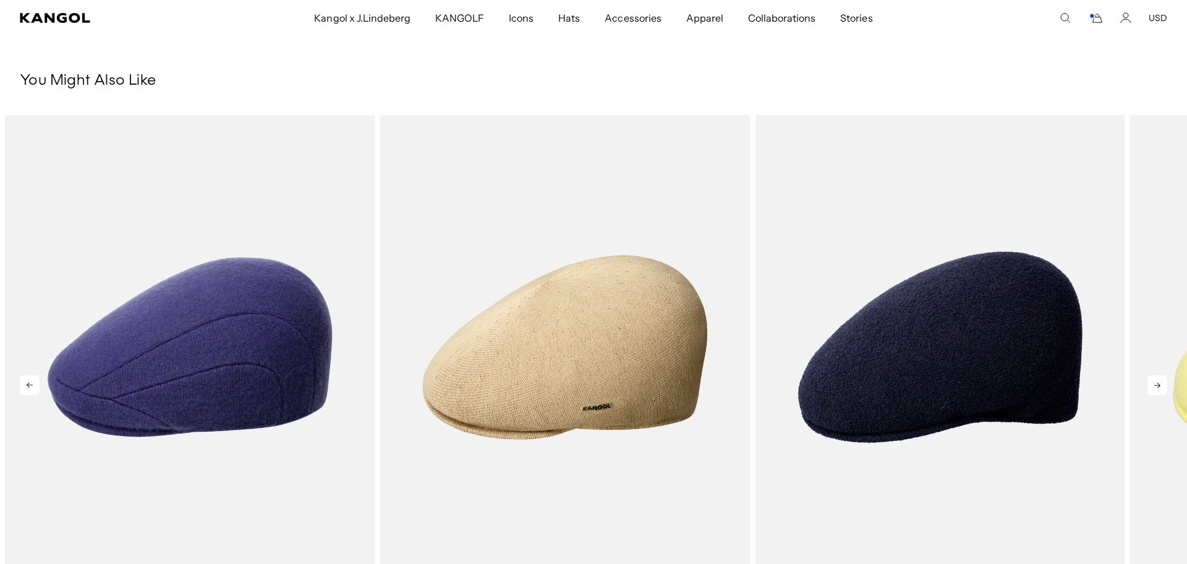
click at [1149, 387] on icon at bounding box center [1158, 385] width 20 height 20
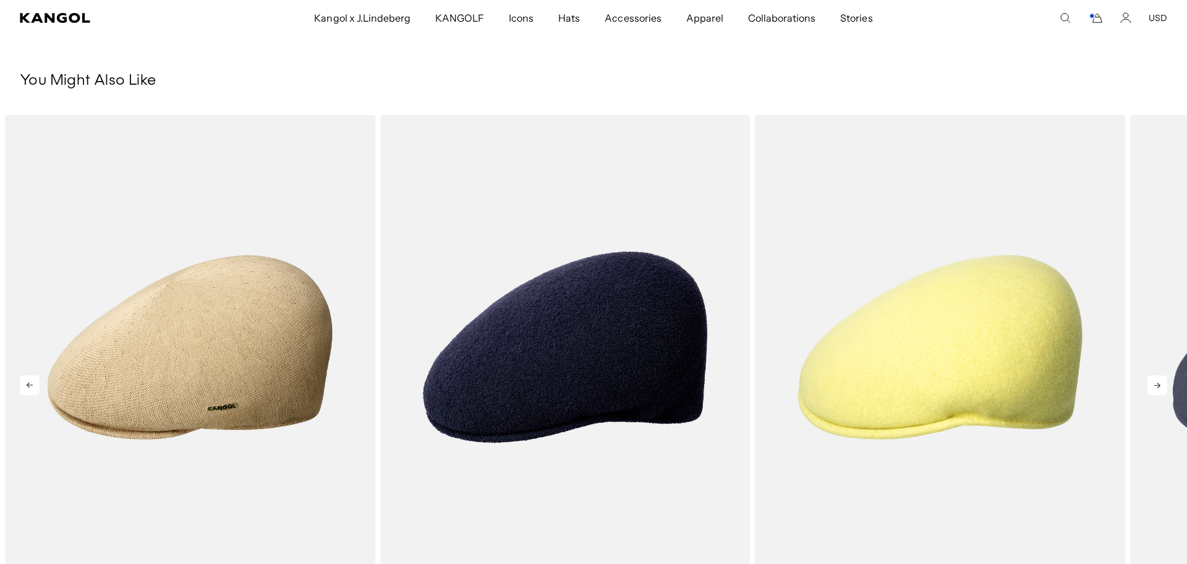
click at [1149, 387] on icon at bounding box center [1158, 385] width 20 height 20
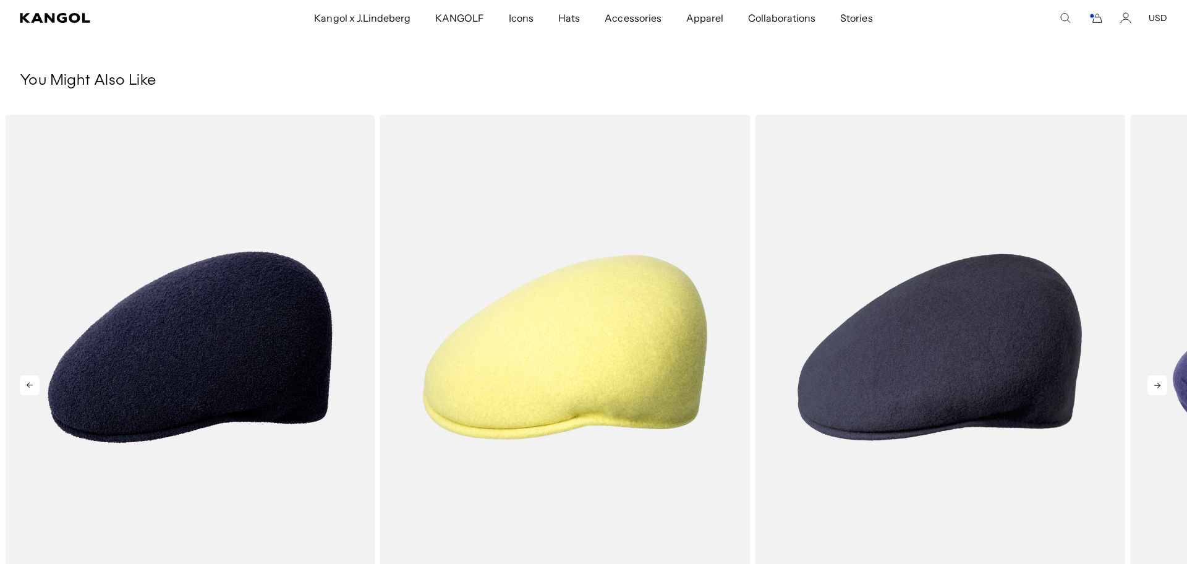
click at [1149, 387] on icon at bounding box center [1158, 385] width 20 height 20
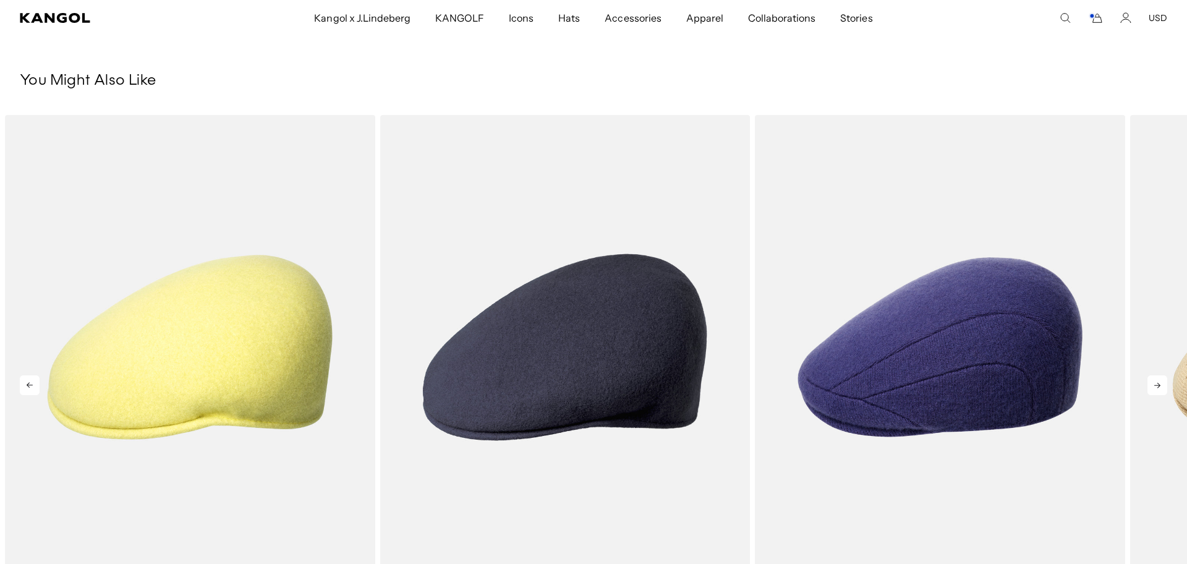
scroll to position [0, 0]
click at [1152, 386] on icon at bounding box center [1158, 385] width 20 height 20
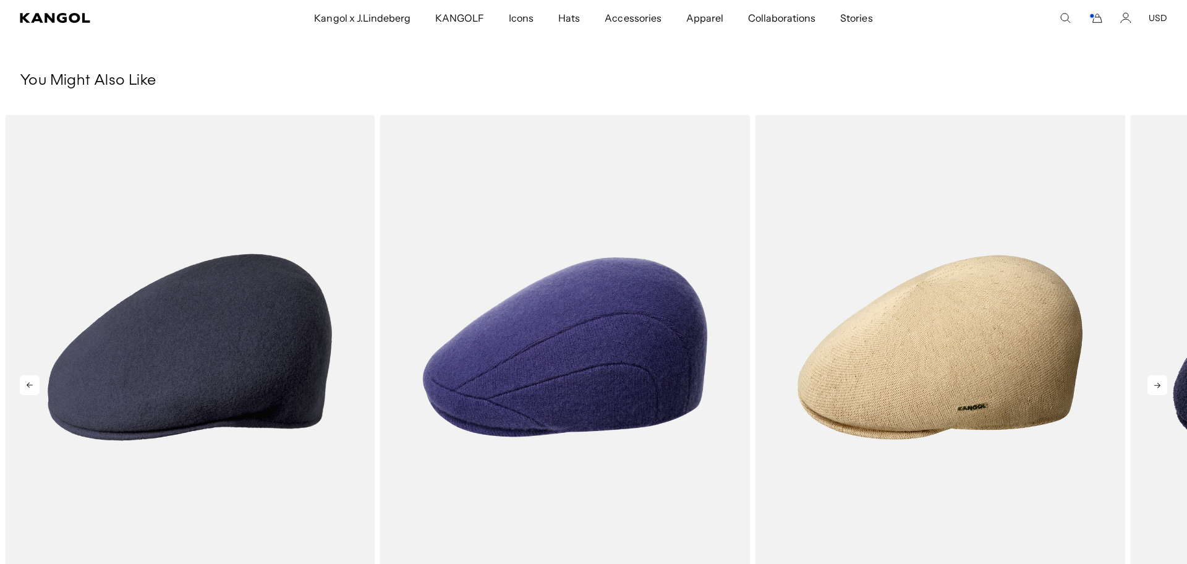
click at [1152, 386] on icon at bounding box center [1158, 385] width 20 height 20
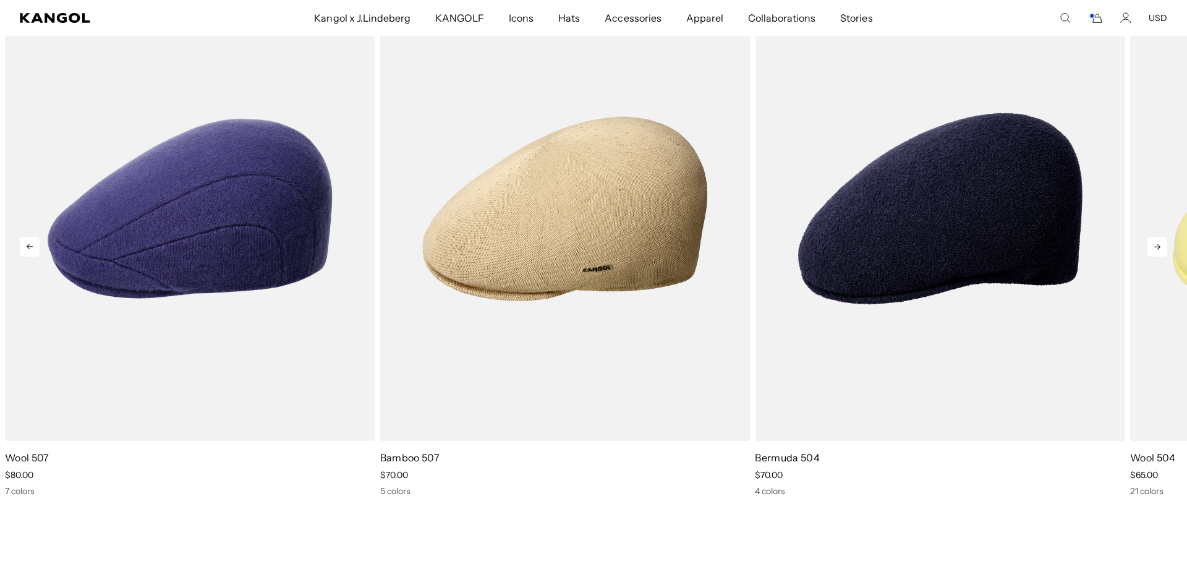
scroll to position [0, 255]
click at [1164, 246] on icon at bounding box center [1158, 247] width 20 height 20
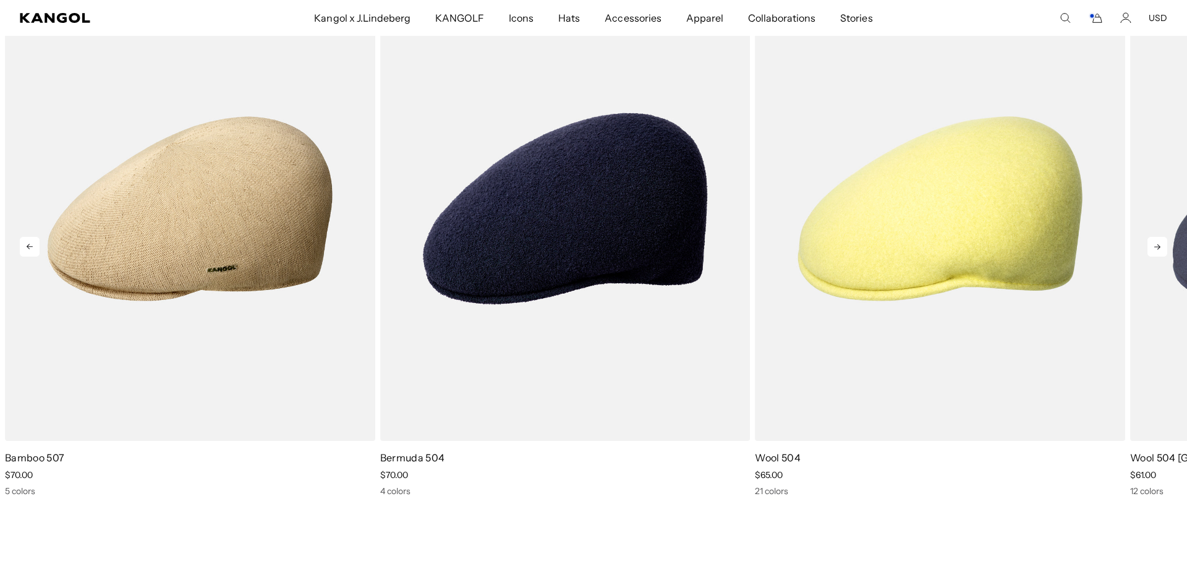
click at [1157, 245] on icon at bounding box center [1158, 247] width 20 height 20
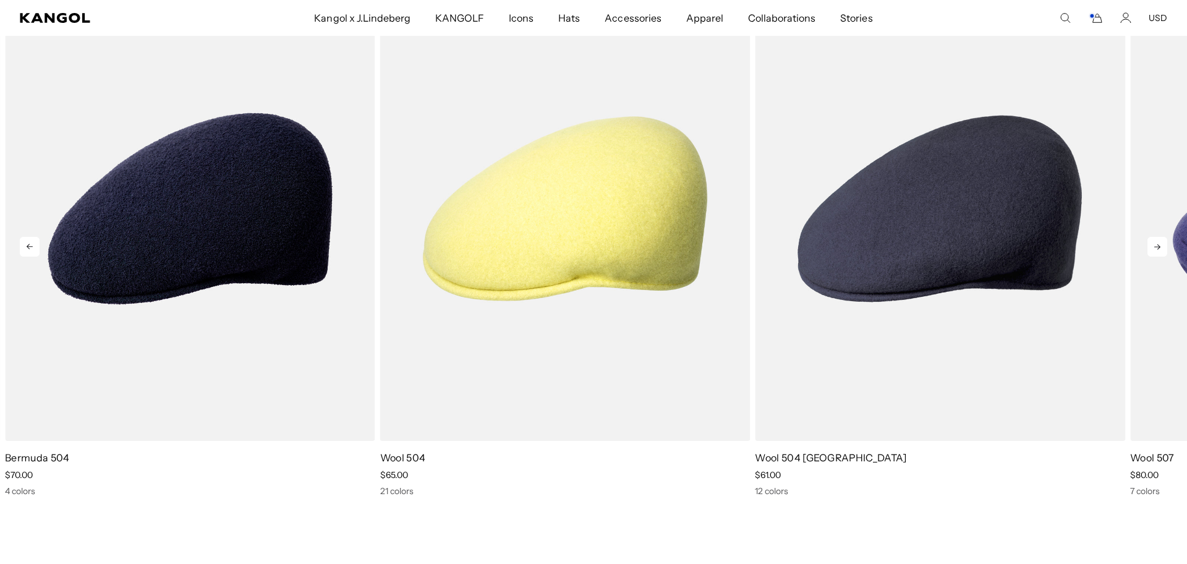
click at [1156, 245] on icon at bounding box center [1158, 247] width 20 height 20
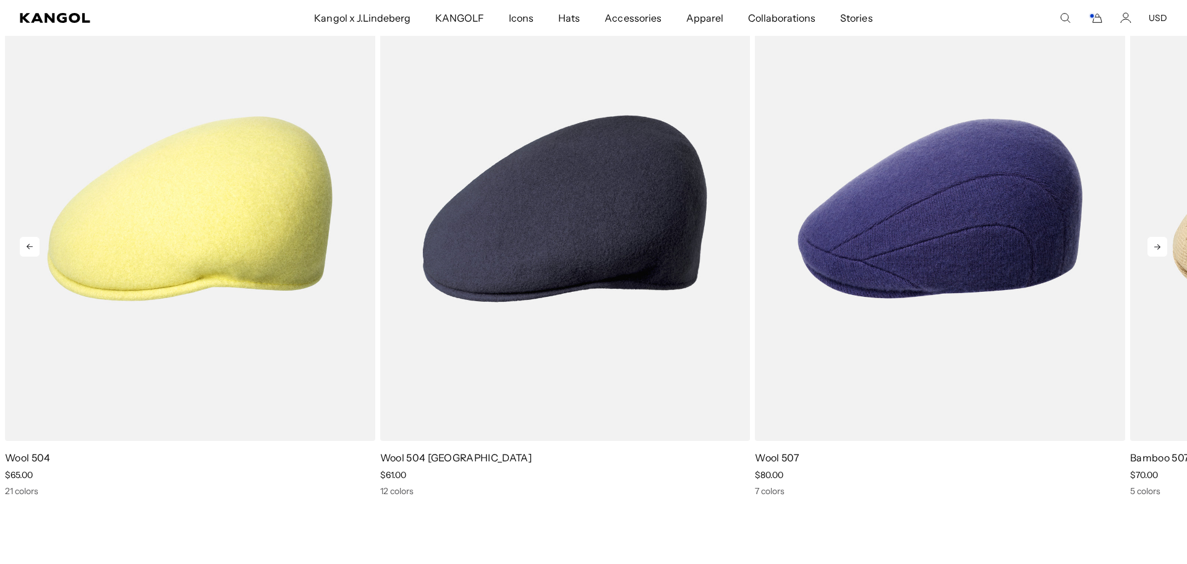
scroll to position [0, 0]
click at [1156, 245] on icon at bounding box center [1158, 247] width 20 height 20
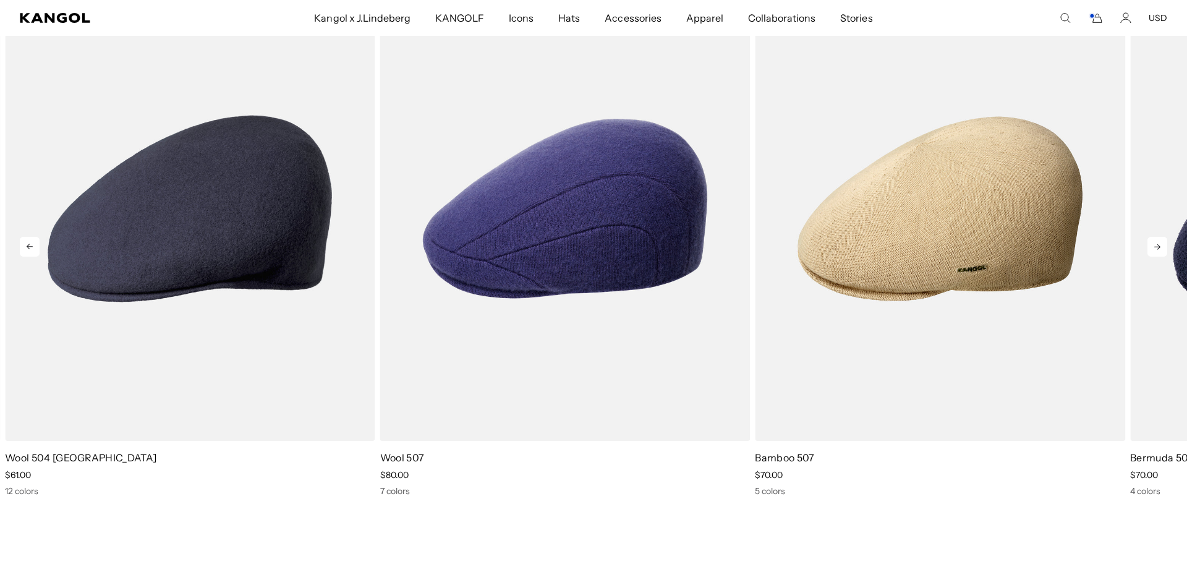
click at [1156, 246] on icon at bounding box center [1157, 247] width 6 height 6
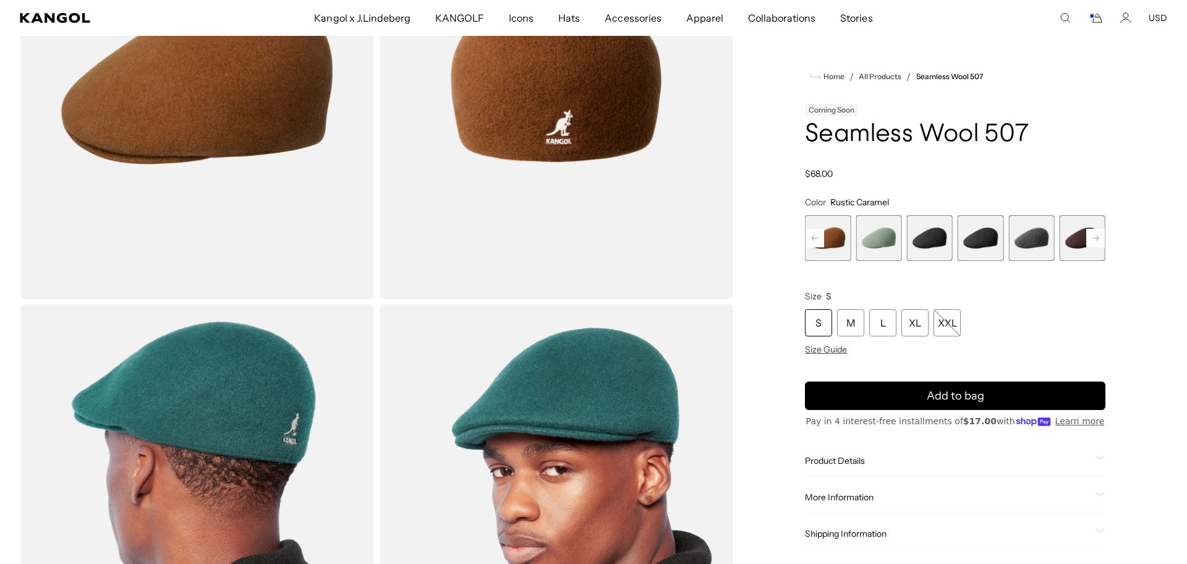
click at [1094, 237] on rect at bounding box center [1095, 238] width 19 height 19
click at [986, 247] on span "6 of 9" at bounding box center [981, 238] width 46 height 46
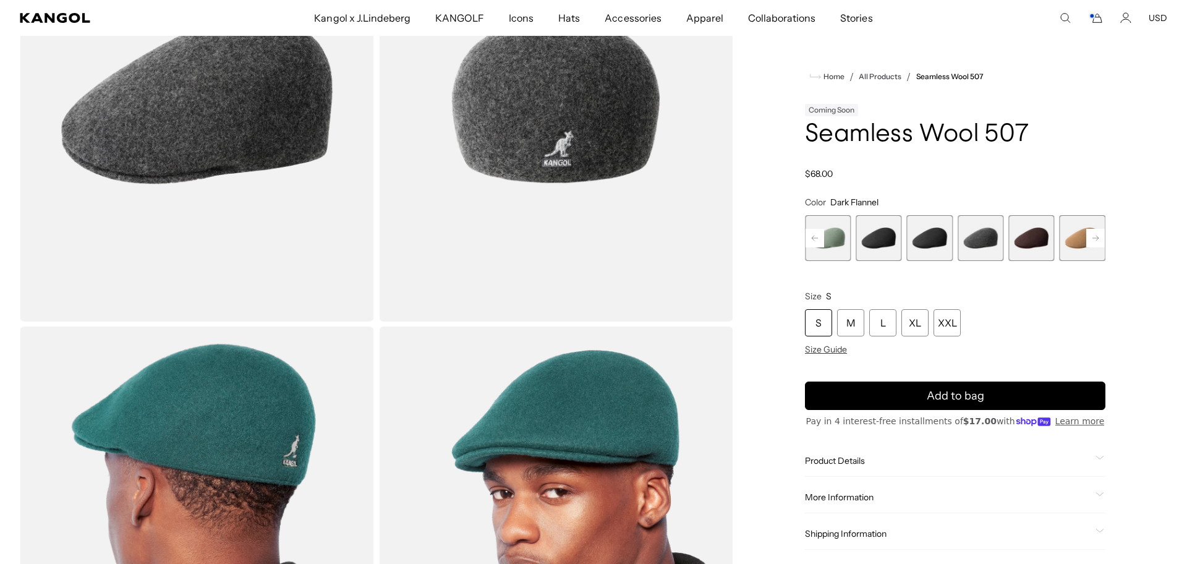
click at [936, 245] on span "5 of 9" at bounding box center [930, 238] width 46 height 46
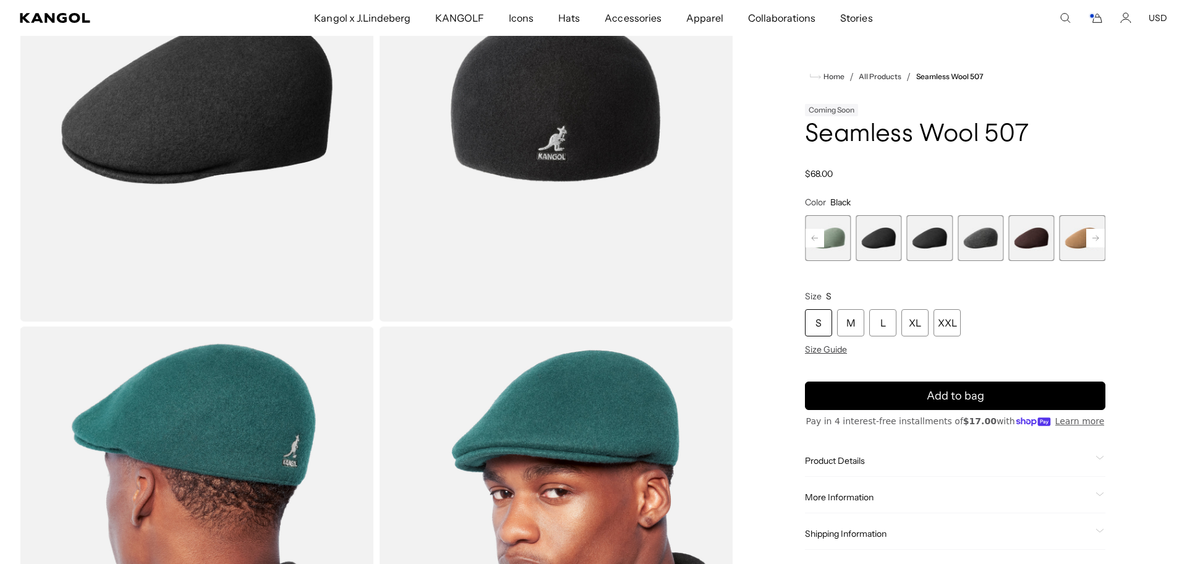
click at [905, 245] on div "Coral Flame Variant sold out or unavailable Rustic Caramel Variant sold out or …" at bounding box center [853, 238] width 300 height 46
click at [1026, 237] on span "7 of 9" at bounding box center [1031, 238] width 46 height 46
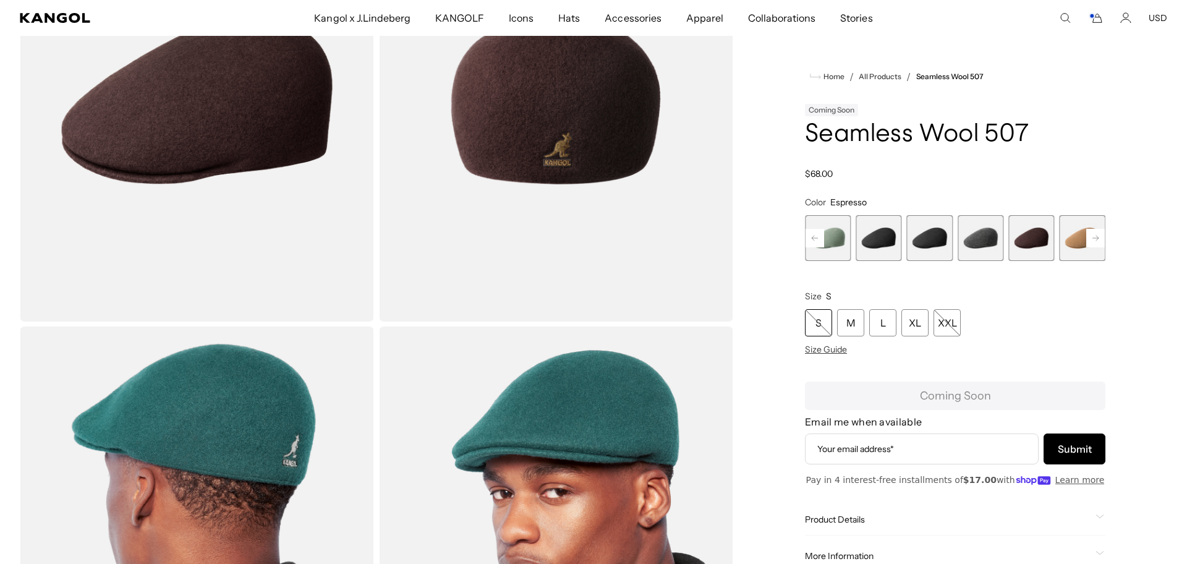
click at [1096, 238] on rect at bounding box center [1095, 238] width 19 height 19
click at [995, 239] on span "7 of 9" at bounding box center [981, 238] width 46 height 46
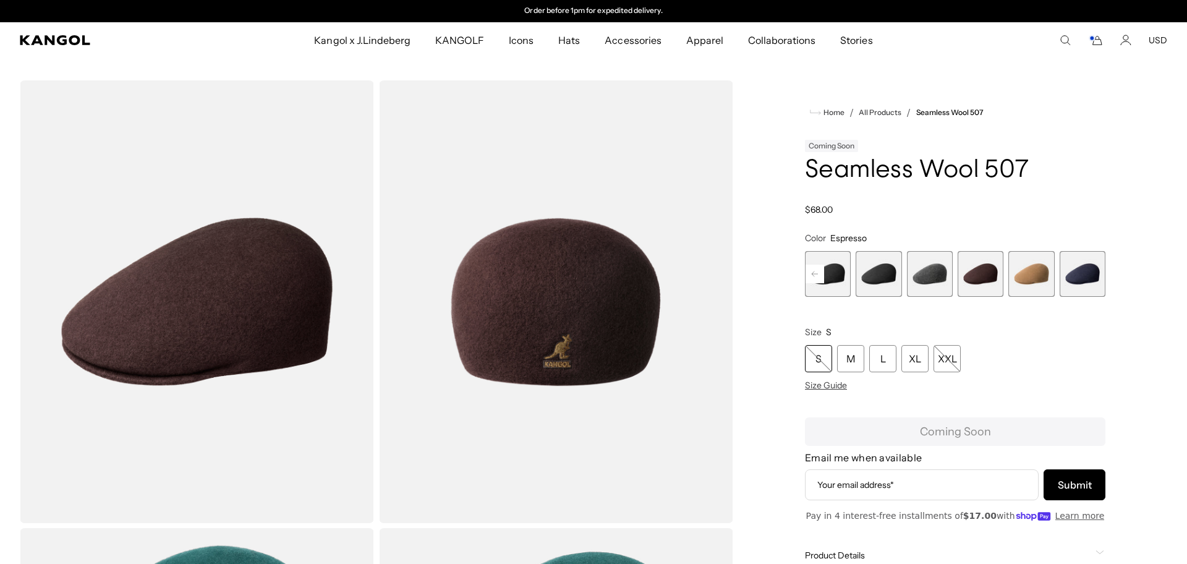
click at [1072, 276] on span "9 of 9" at bounding box center [1083, 274] width 46 height 46
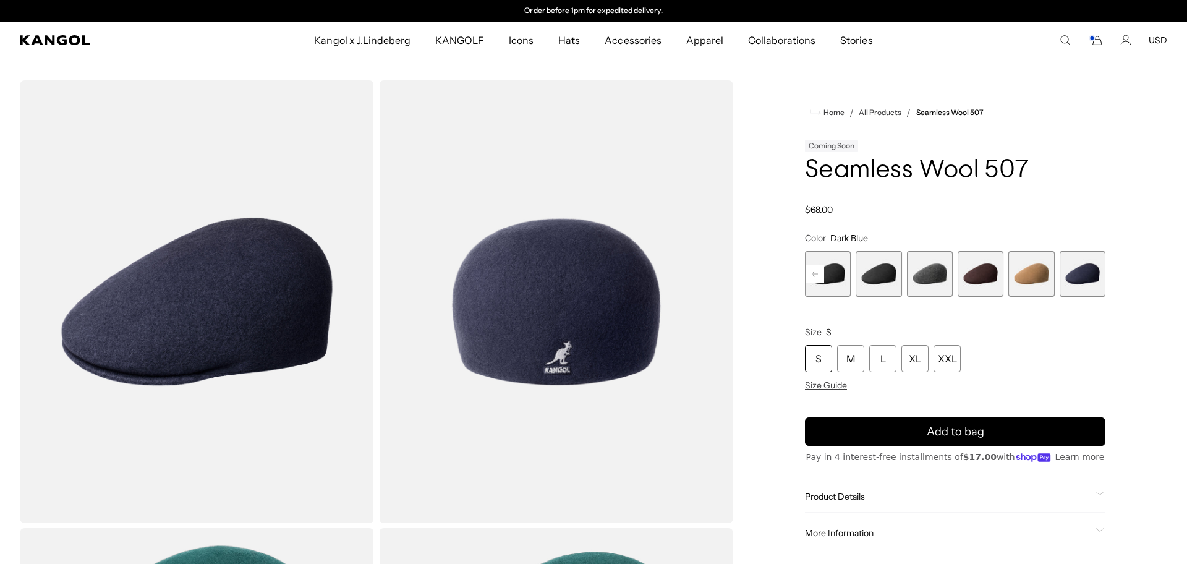
click at [1028, 275] on span "8 of 9" at bounding box center [1031, 274] width 46 height 46
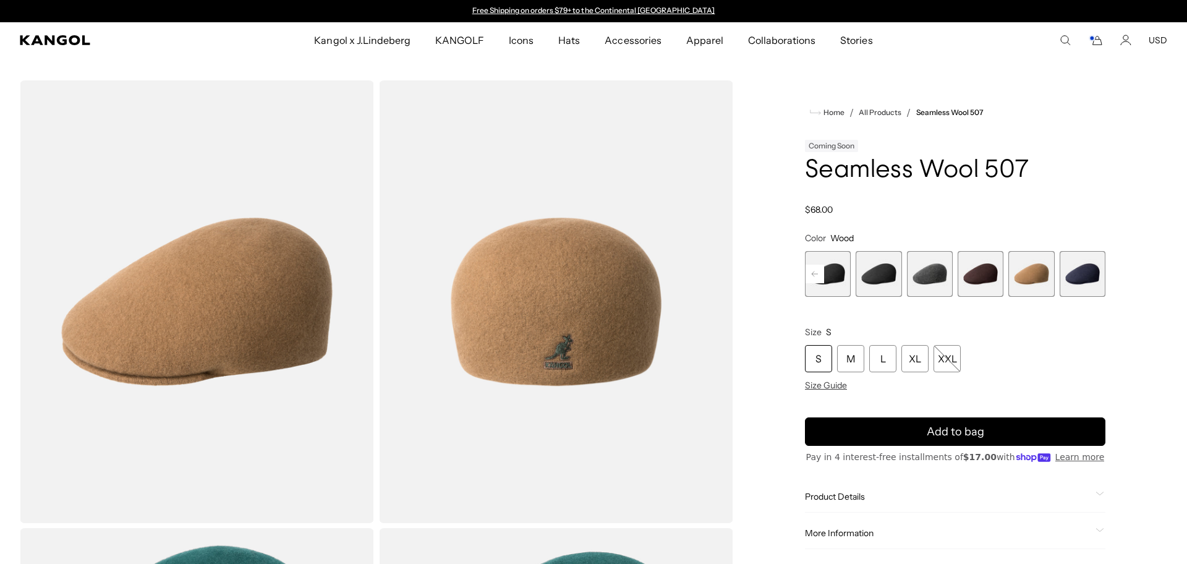
click at [819, 271] on rect at bounding box center [815, 274] width 19 height 19
click at [823, 271] on rect at bounding box center [815, 274] width 19 height 19
click at [812, 272] on rect at bounding box center [815, 274] width 19 height 19
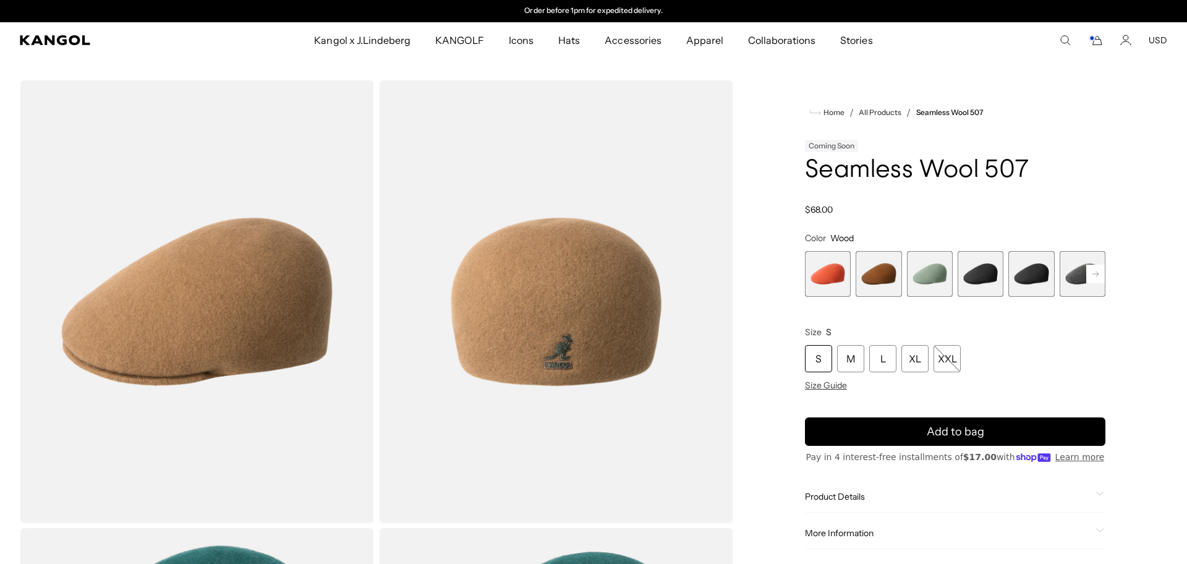
click at [827, 273] on span "1 of 9" at bounding box center [828, 274] width 46 height 46
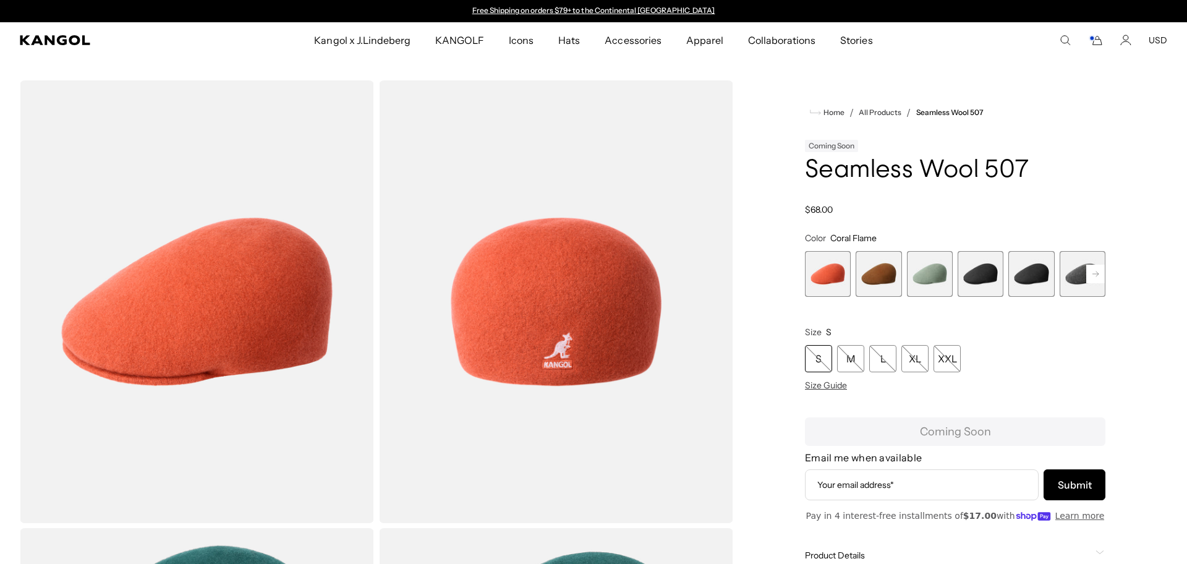
click at [880, 281] on span "2 of 9" at bounding box center [879, 274] width 46 height 46
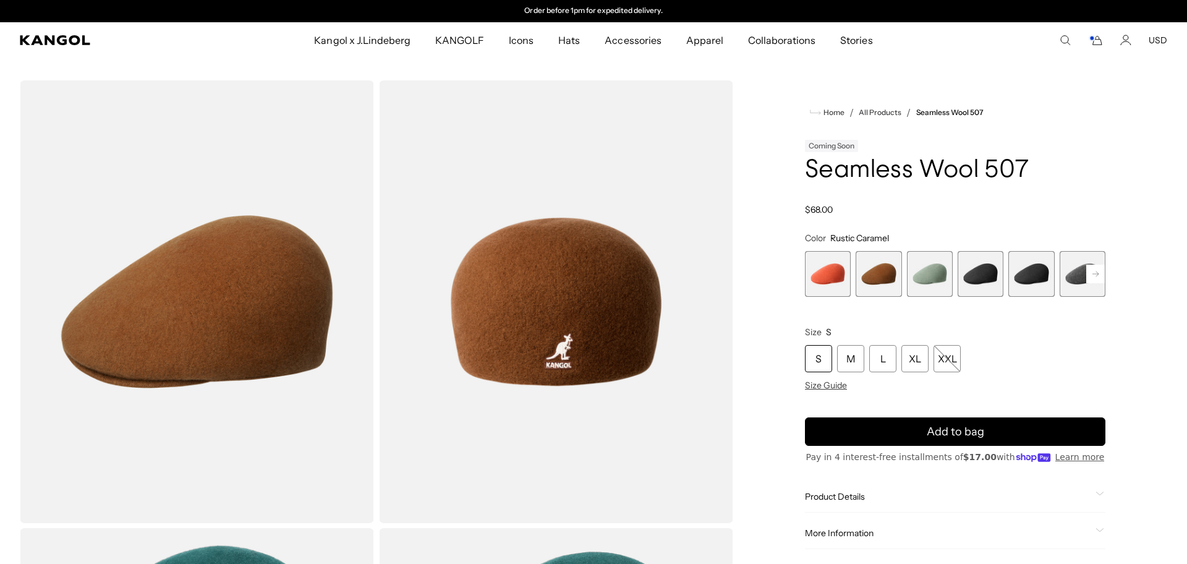
click at [976, 269] on span "4 of 9" at bounding box center [981, 274] width 46 height 46
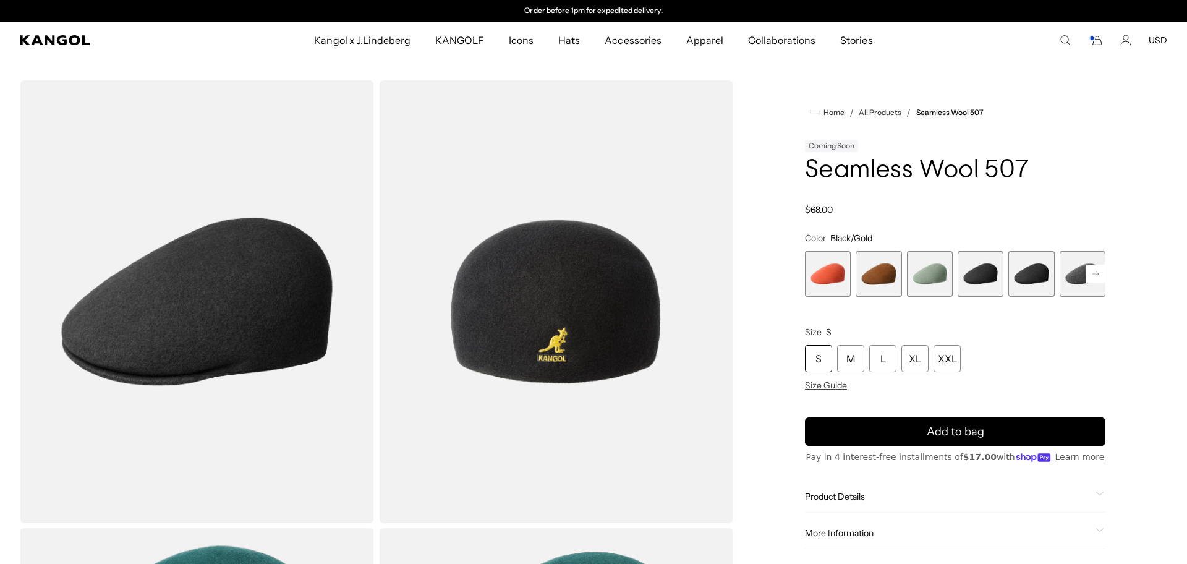
click at [1026, 273] on span "5 of 9" at bounding box center [1031, 274] width 46 height 46
click at [1080, 272] on span "6 of 9" at bounding box center [1083, 274] width 46 height 46
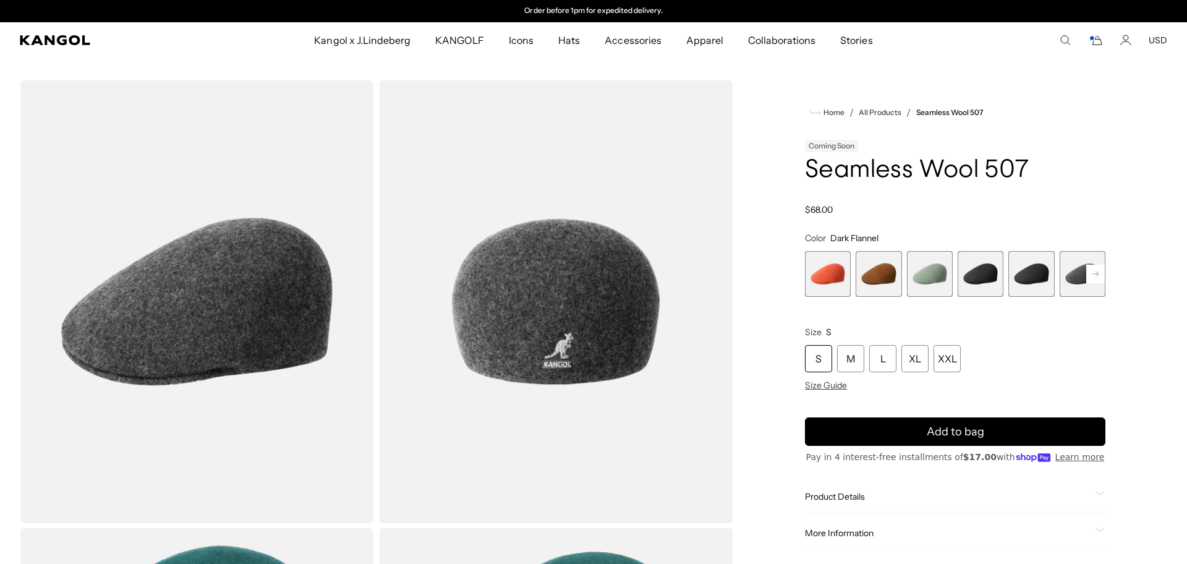
click at [1097, 272] on icon at bounding box center [1096, 273] width 6 height 5
click at [1097, 273] on icon at bounding box center [1096, 273] width 6 height 5
click at [1097, 273] on span "9 of 9" at bounding box center [1083, 274] width 46 height 46
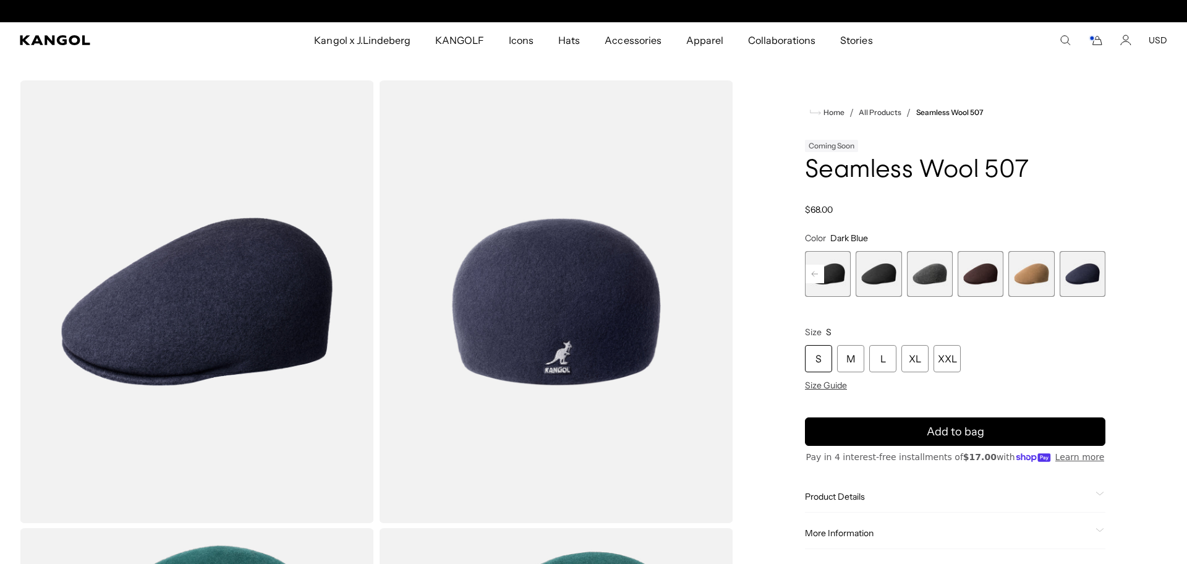
click at [1031, 270] on span "8 of 9" at bounding box center [1031, 274] width 46 height 46
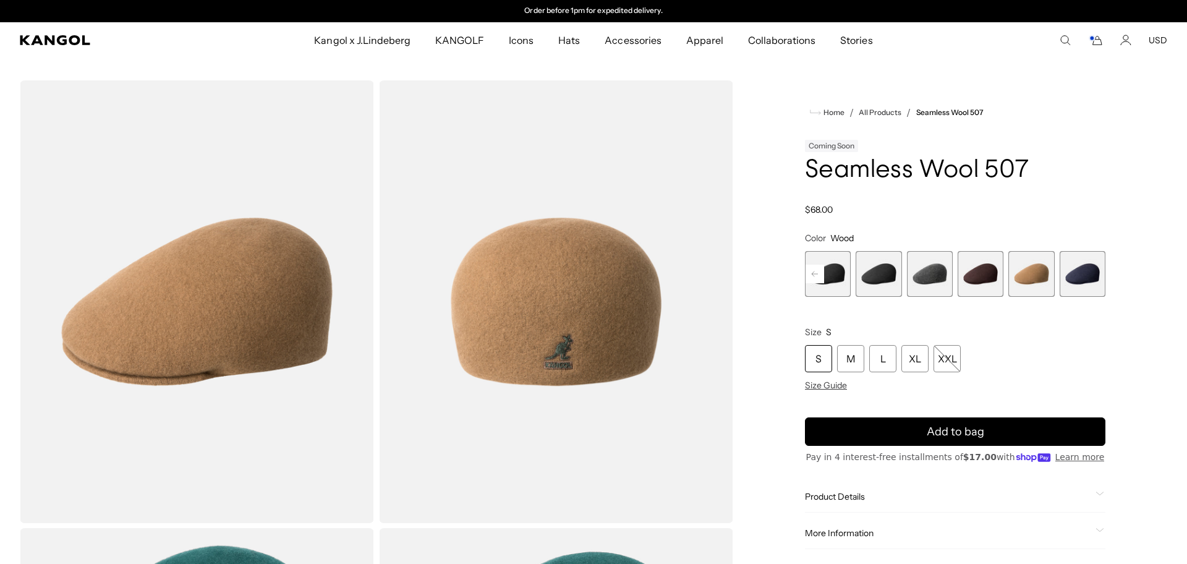
click at [998, 273] on span "7 of 9" at bounding box center [981, 274] width 46 height 46
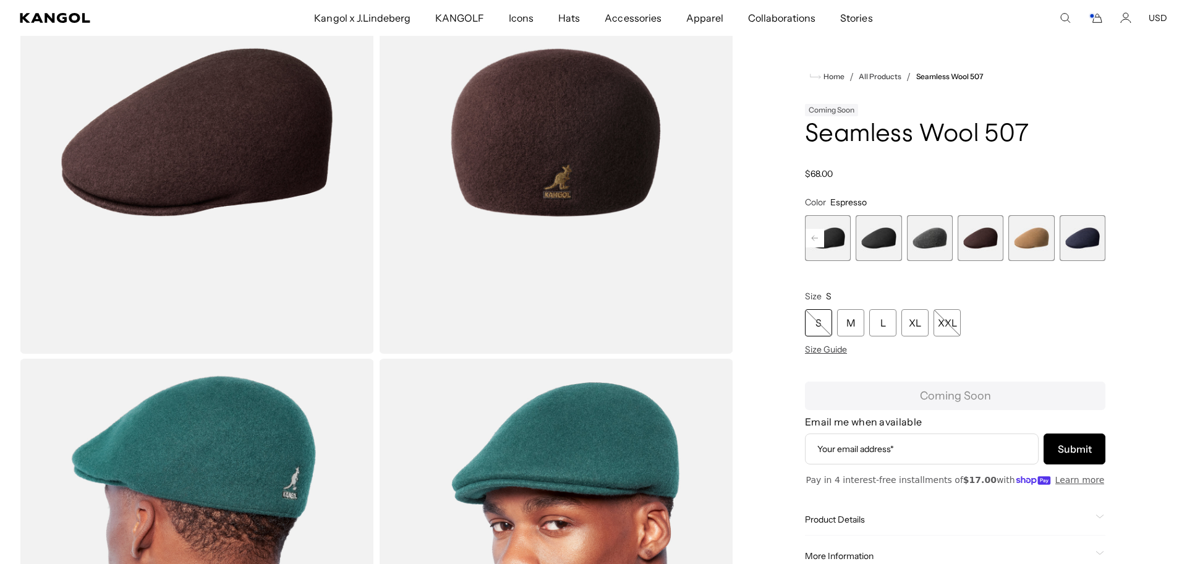
scroll to position [9, 0]
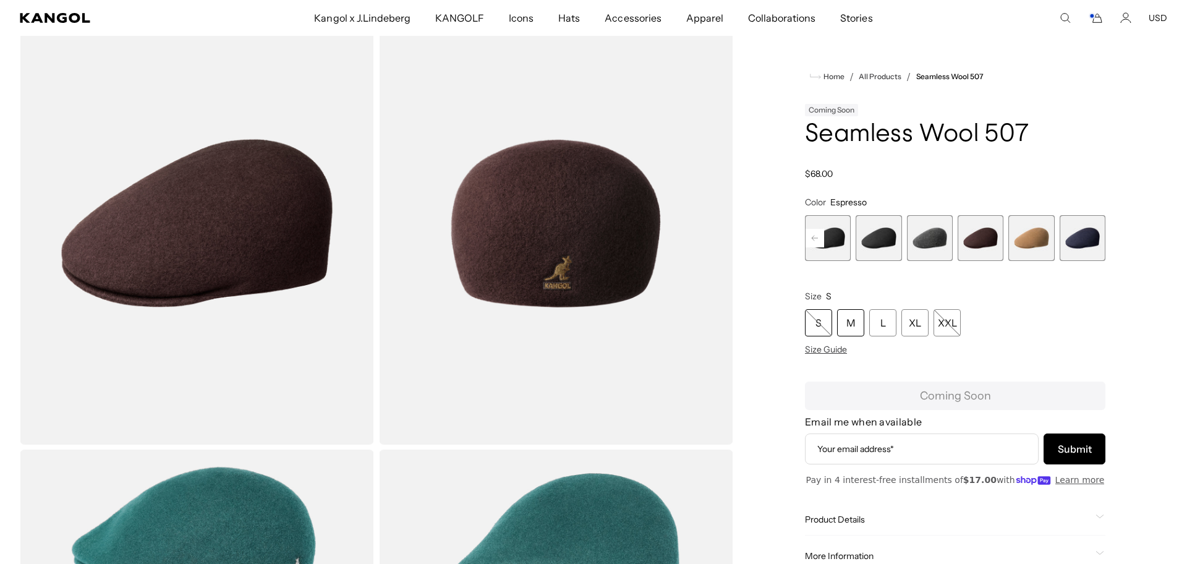
click at [848, 322] on div "M" at bounding box center [850, 322] width 27 height 27
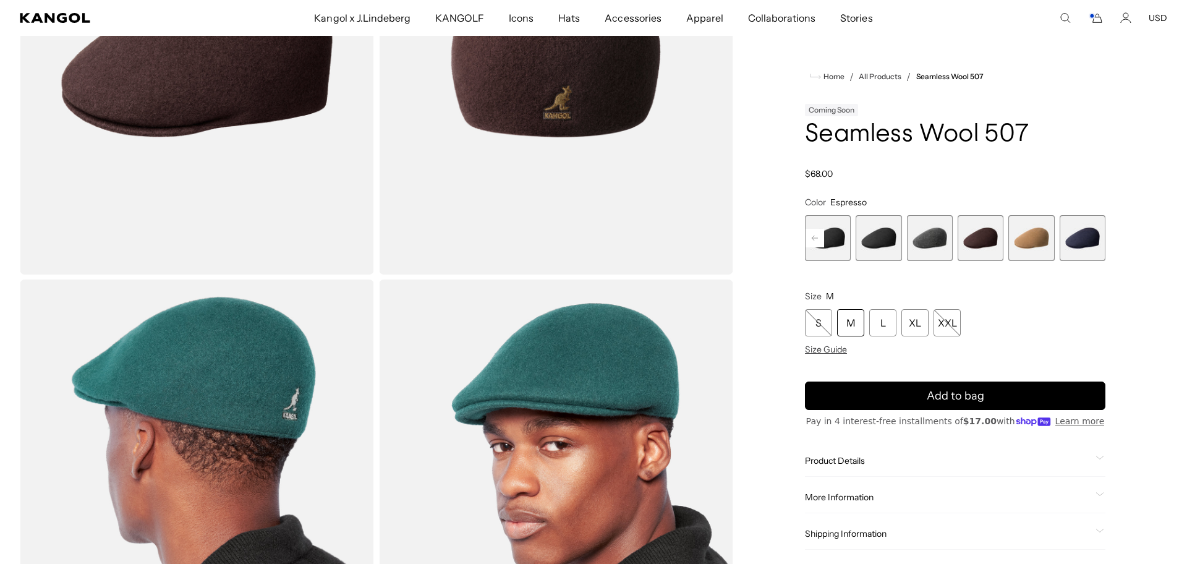
scroll to position [255, 0]
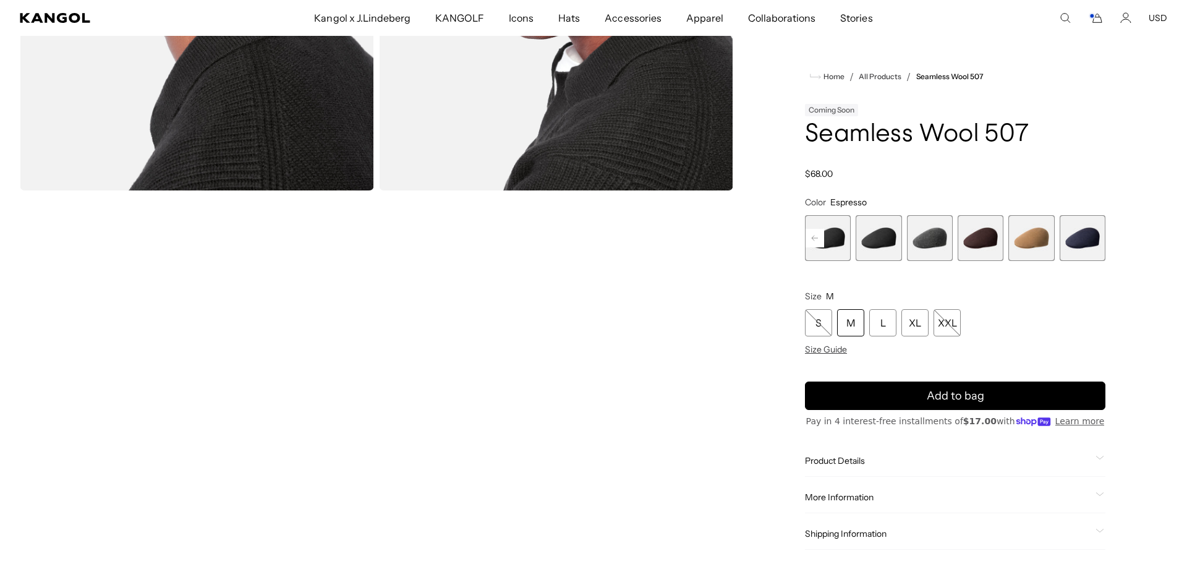
click at [819, 535] on span "Shipping Information" at bounding box center [948, 533] width 286 height 11
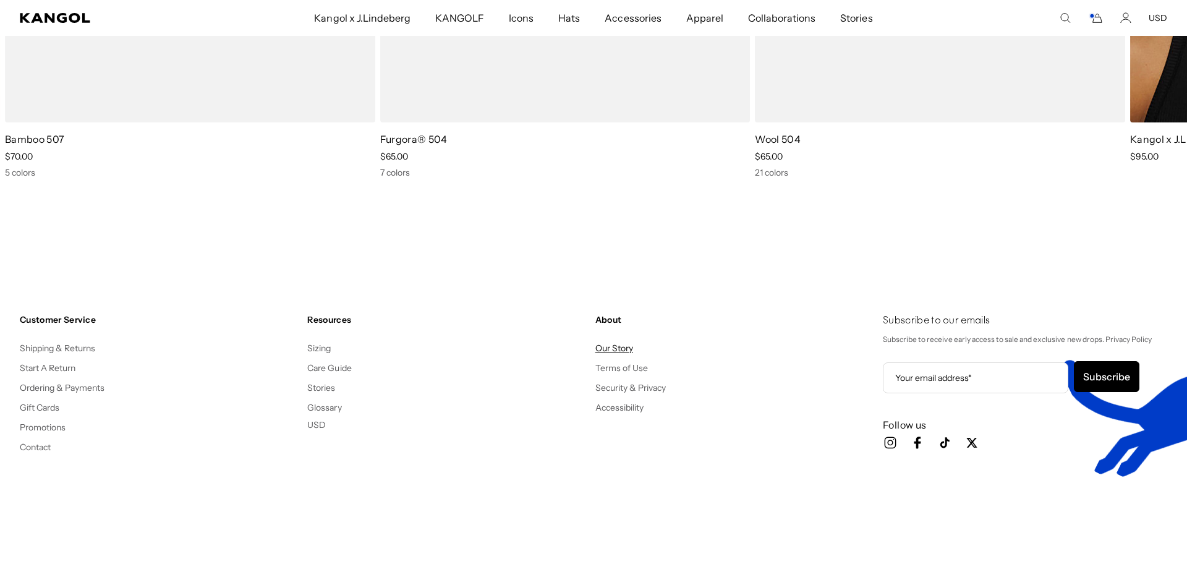
click at [627, 346] on link "Our Story" at bounding box center [614, 348] width 38 height 11
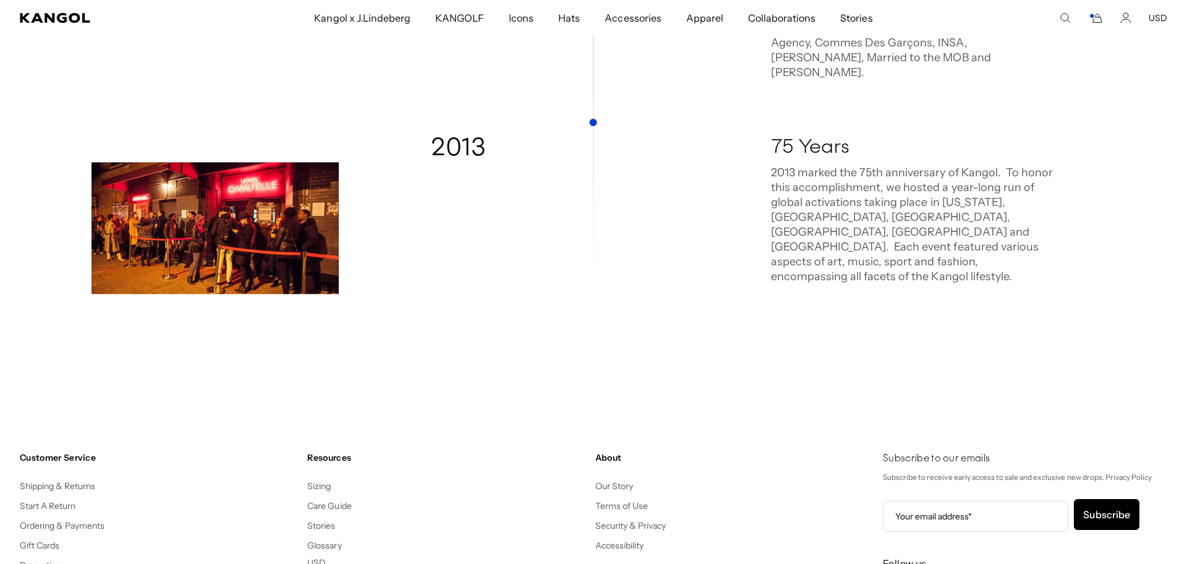
scroll to position [0, 255]
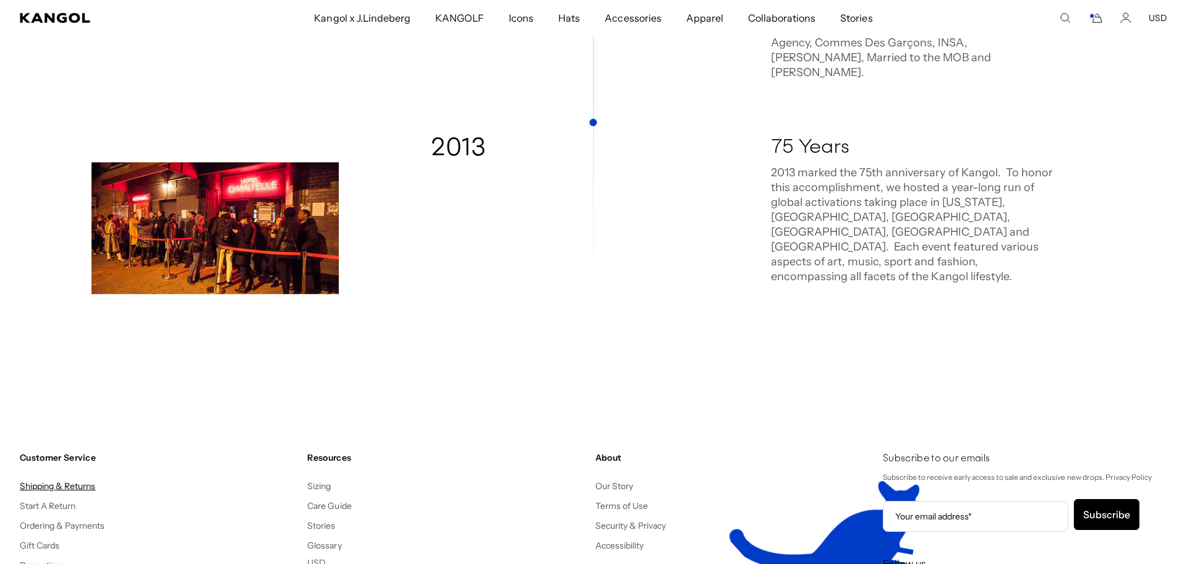
click at [71, 480] on link "Shipping & Returns" at bounding box center [58, 485] width 76 height 11
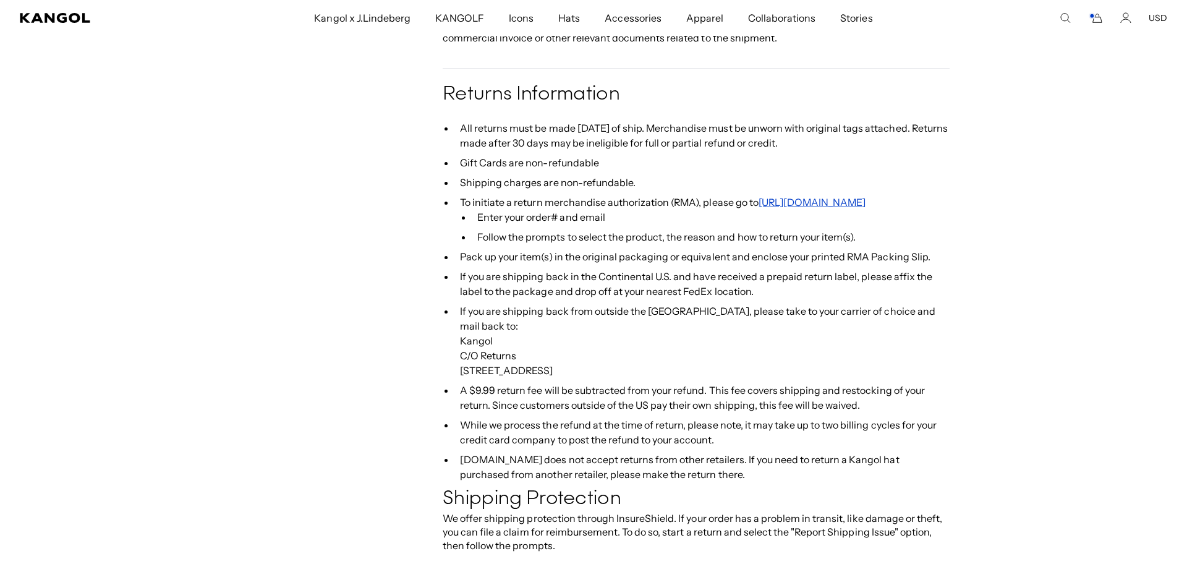
scroll to position [0, 255]
